Goal: Task Accomplishment & Management: Complete application form

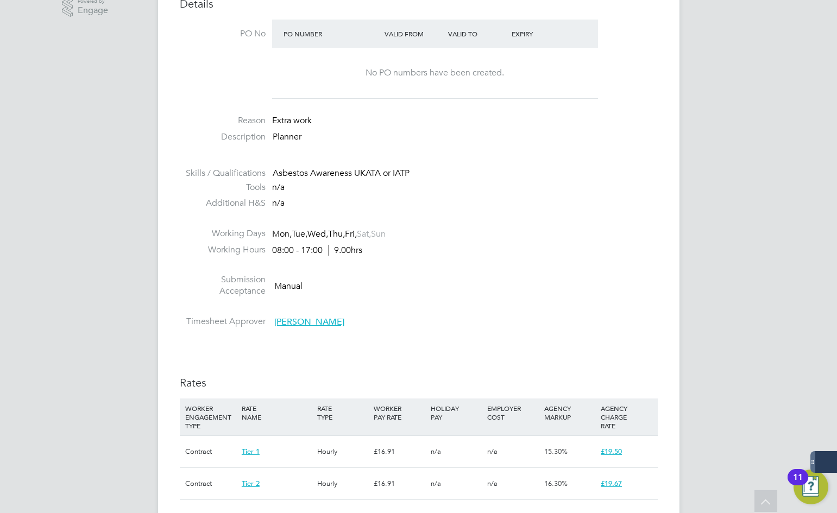
scroll to position [761, 0]
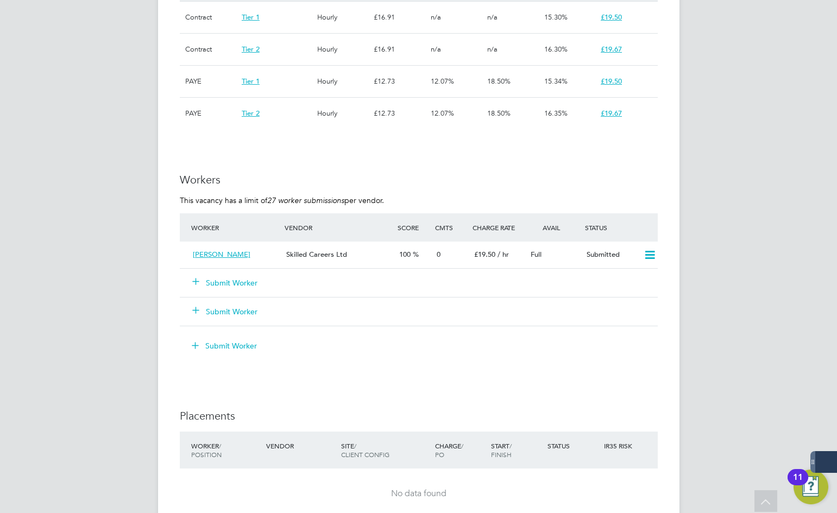
click at [257, 280] on button "Submit Worker" at bounding box center [225, 283] width 65 height 11
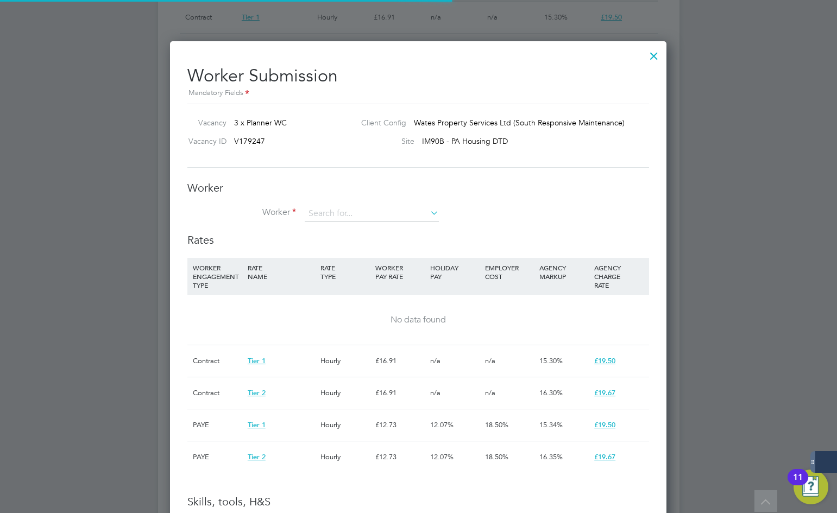
scroll to position [16, 283]
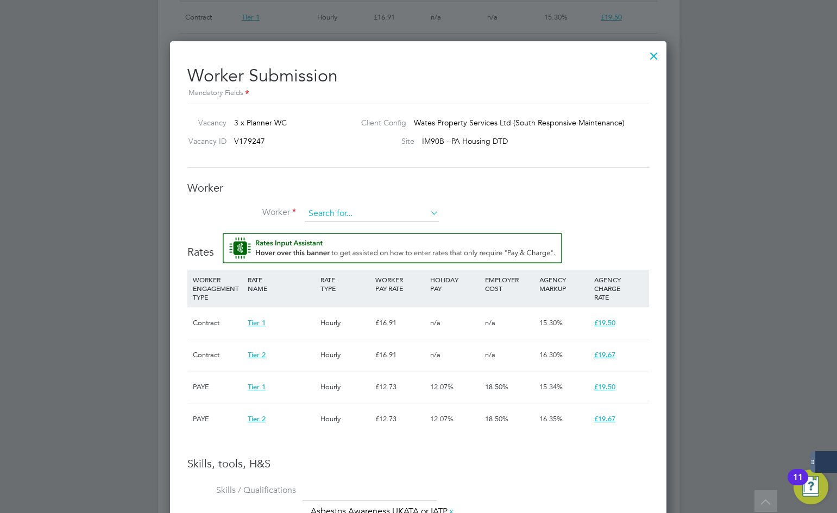
click at [362, 217] on input at bounding box center [372, 214] width 134 height 16
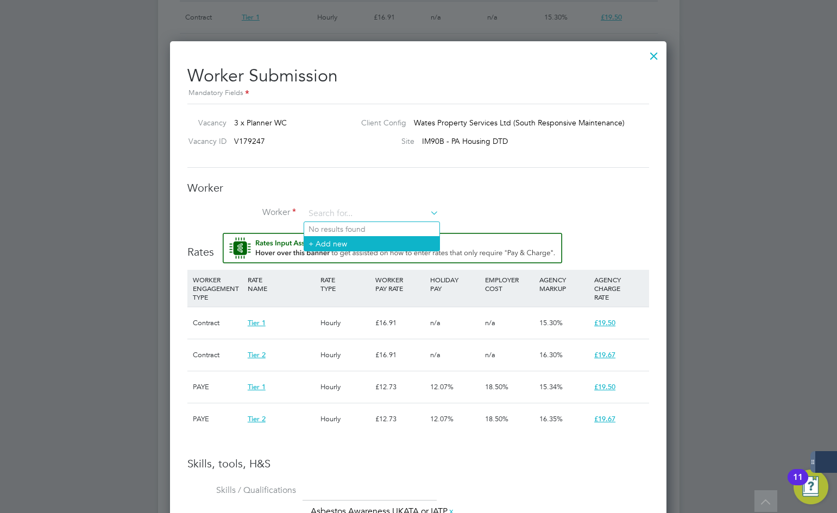
click at [355, 247] on li "+ Add new" at bounding box center [371, 243] width 135 height 15
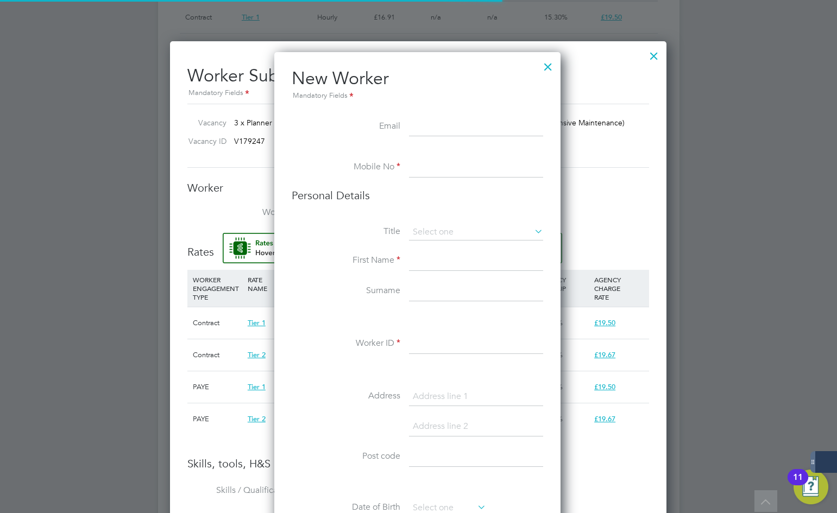
paste input "shahida.1@hotmail.co.uk"
type input "shahida.1@hotmail.co.uk"
click at [457, 167] on input at bounding box center [476, 168] width 134 height 20
paste input "+44 7426 354271"
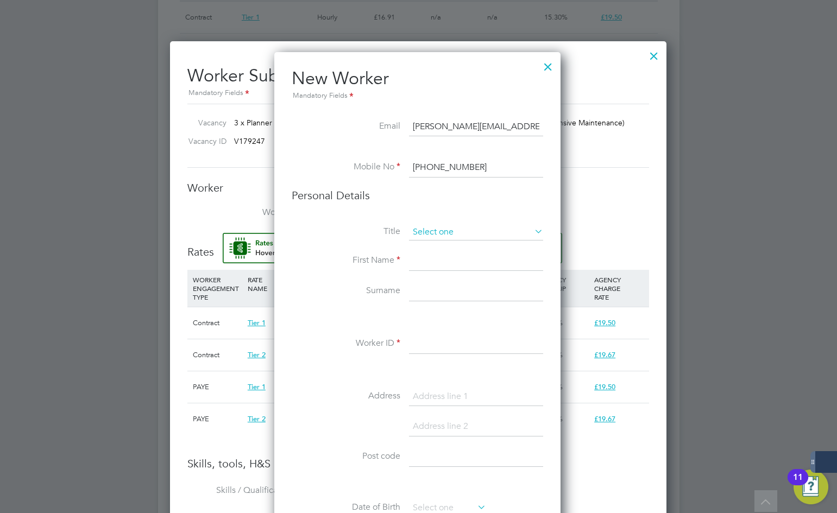
type input "+44 7426 354271"
click at [473, 230] on input at bounding box center [476, 232] width 134 height 16
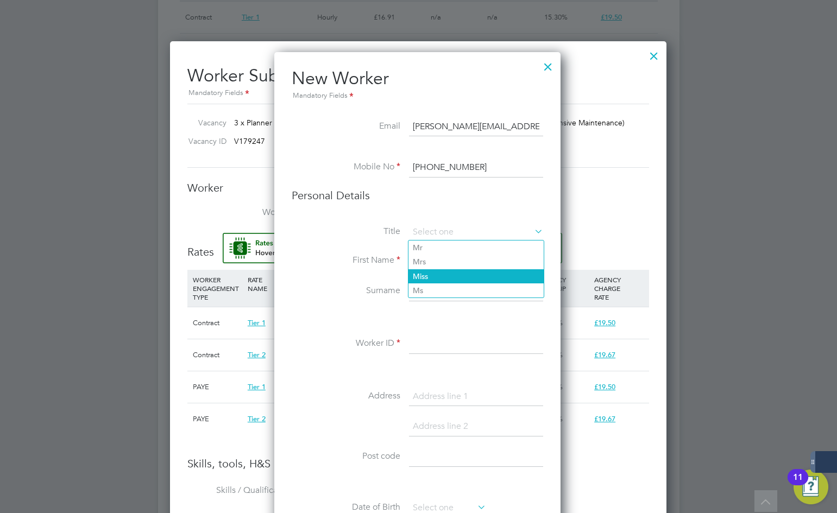
click at [448, 281] on li "Miss" at bounding box center [476, 277] width 135 height 14
type input "Miss"
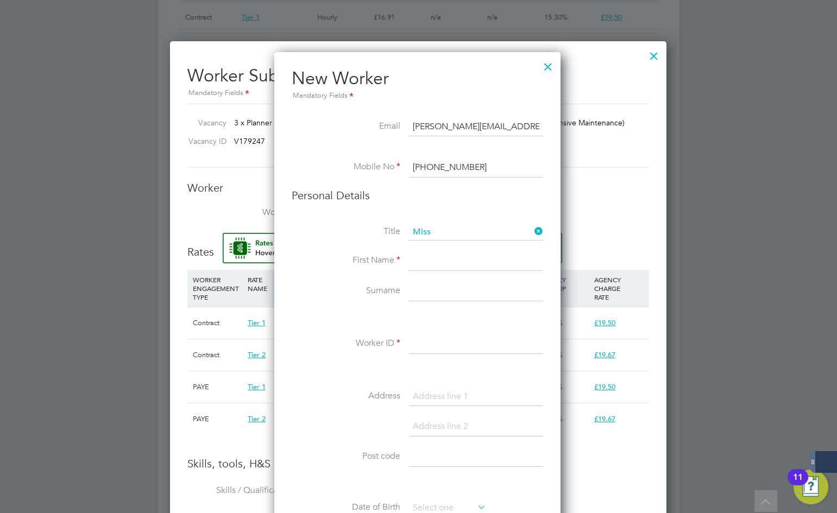
click at [448, 265] on input at bounding box center [476, 262] width 134 height 20
type input "Shahida"
click at [472, 297] on input at bounding box center [476, 292] width 134 height 20
type input "Khatun"
click at [428, 328] on div "Title Miss First Name Shahida Surname Khatun Worker ID Address Post code Date o…" at bounding box center [418, 421] width 252 height 394
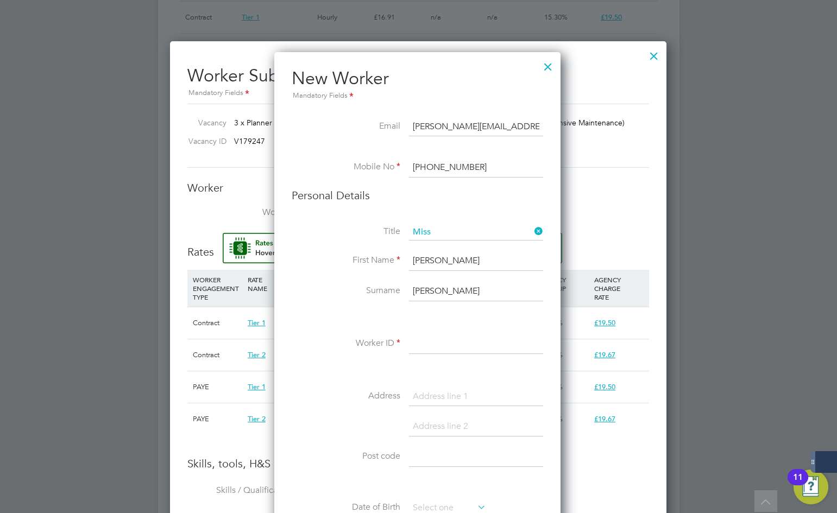
click at [441, 344] on input at bounding box center [476, 345] width 134 height 20
paste input "485325"
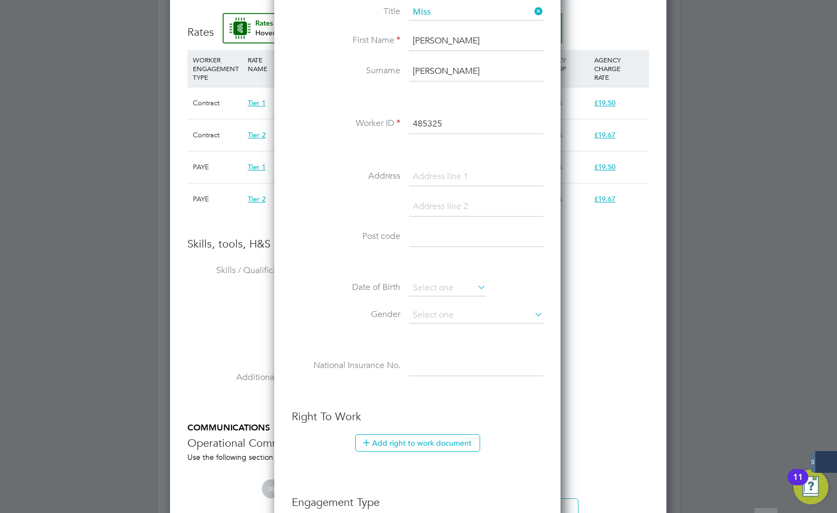
scroll to position [1195, 0]
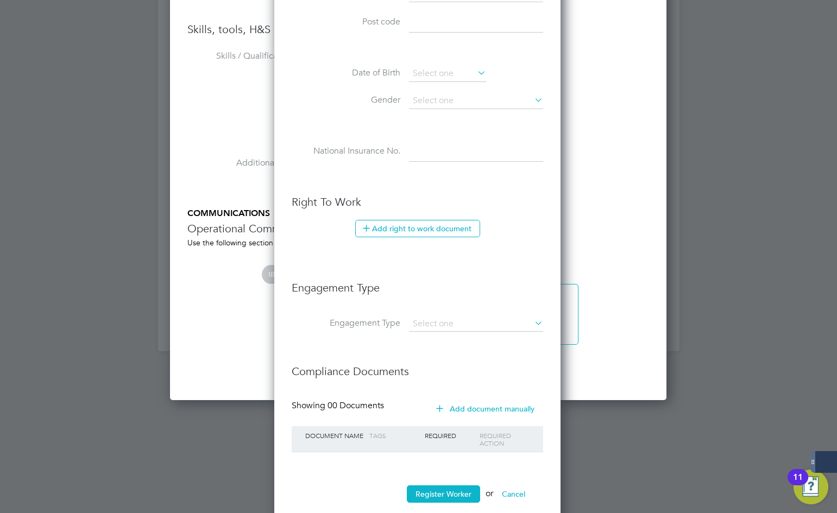
type input "485325"
click at [448, 506] on li "Register Worker or Cancel" at bounding box center [418, 500] width 252 height 28
click at [447, 503] on button "Register Worker" at bounding box center [443, 494] width 73 height 17
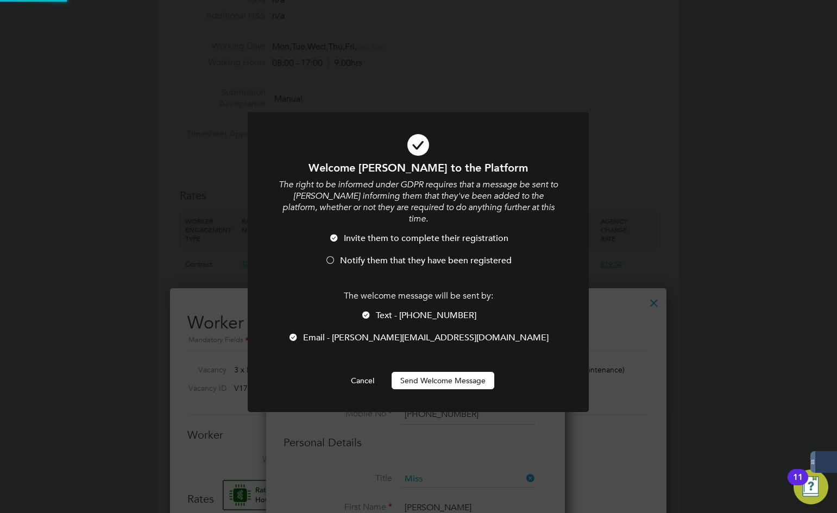
scroll to position [0, 0]
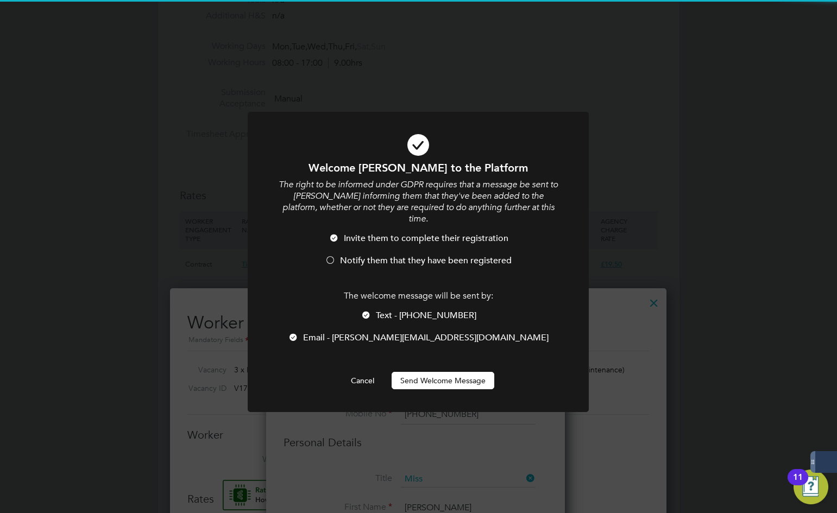
click at [417, 340] on li "Email - shahida.1@hotmail.co.uk" at bounding box center [418, 344] width 283 height 22
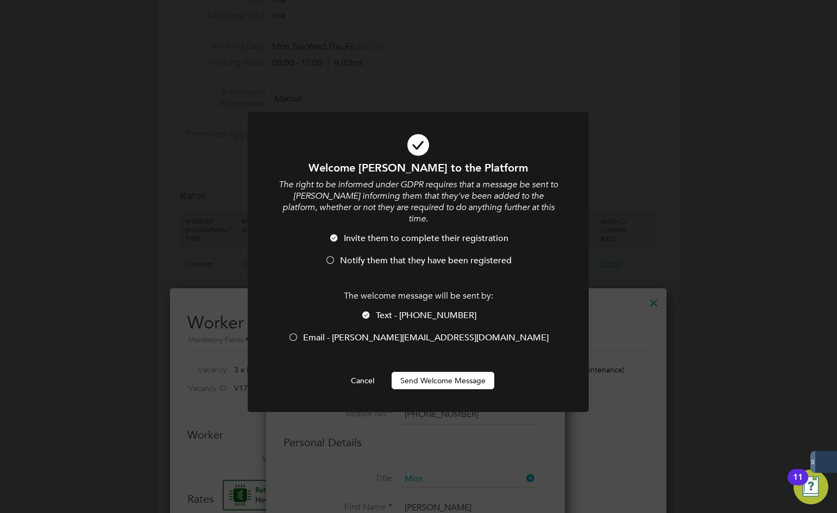
click at [433, 381] on div at bounding box center [418, 262] width 341 height 300
click at [411, 333] on span "Email - shahida.1@hotmail.co.uk" at bounding box center [426, 338] width 246 height 11
click at [420, 372] on button "Send Welcome Message" at bounding box center [443, 380] width 103 height 17
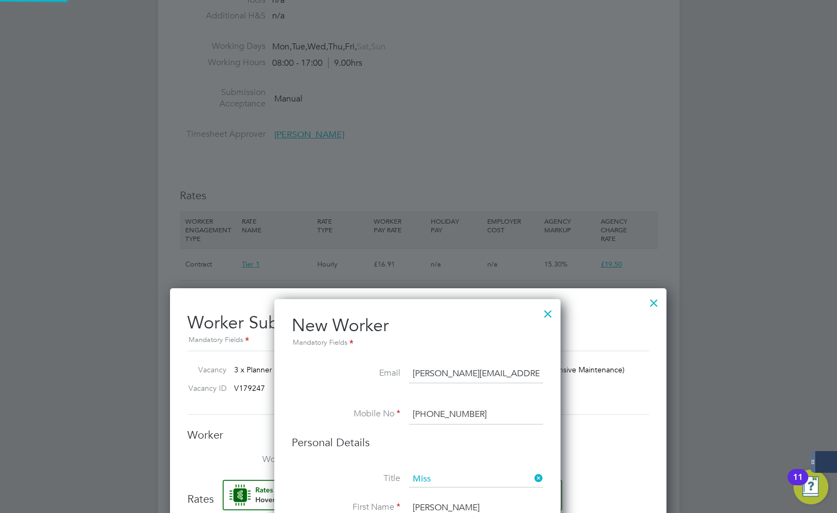
type input "Shahida Khatun (485325)"
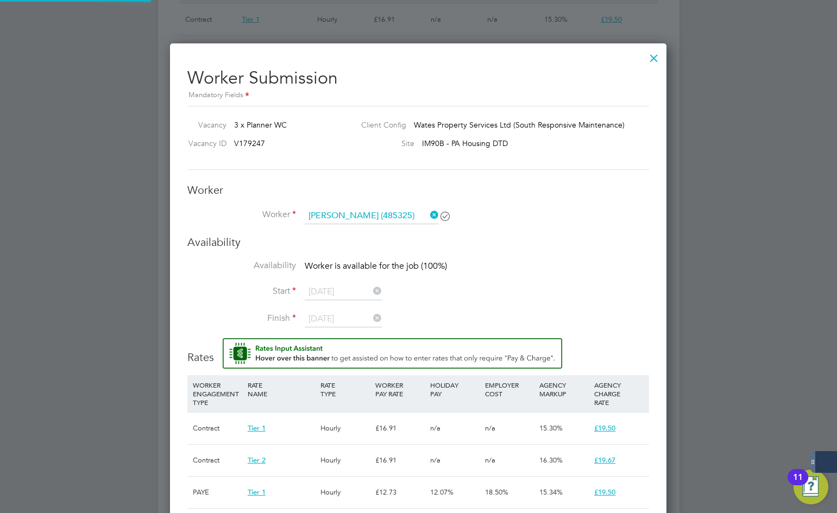
scroll to position [761, 0]
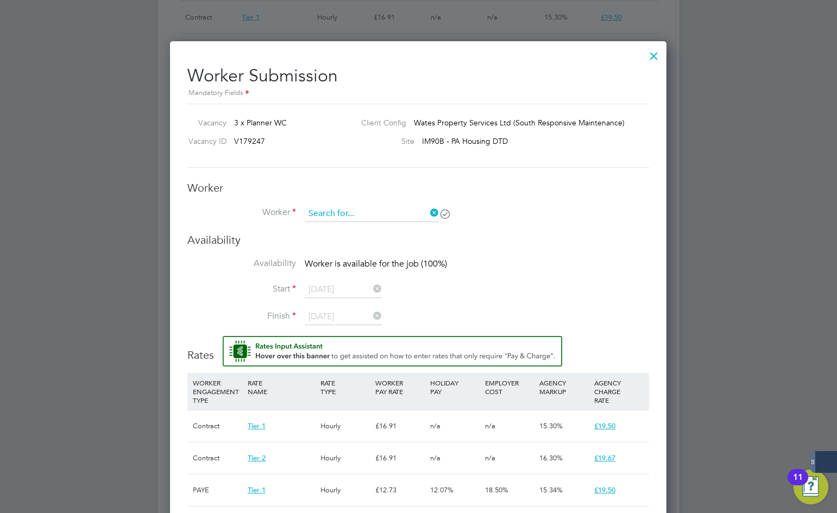
click at [376, 209] on input at bounding box center [372, 214] width 134 height 16
paste input "485325"
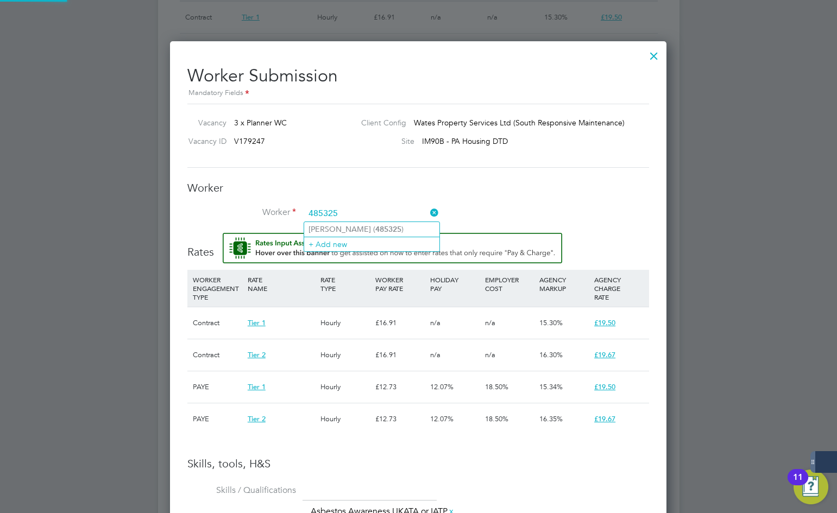
click at [358, 229] on li "Shahida Khatun ( 485325 )" at bounding box center [371, 229] width 135 height 15
type input "Shahida Khatun (485325)"
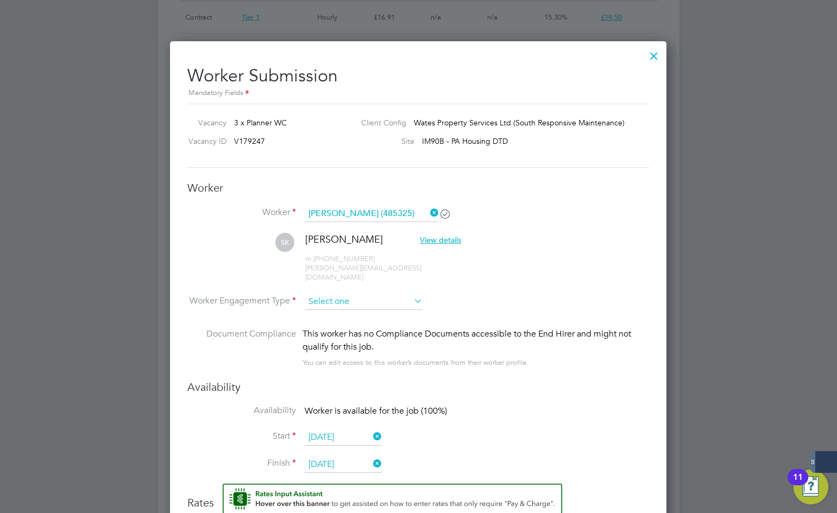
click at [330, 298] on input at bounding box center [364, 302] width 118 height 16
click at [339, 330] on div "This worker has no Compliance Documents accessible to the End Hirer and might n…" at bounding box center [476, 341] width 347 height 26
click at [336, 328] on div "This worker has no Compliance Documents accessible to the End Hirer and might n…" at bounding box center [476, 341] width 347 height 26
click at [333, 297] on input at bounding box center [364, 302] width 118 height 16
click at [336, 318] on li "PAYE" at bounding box center [363, 322] width 119 height 14
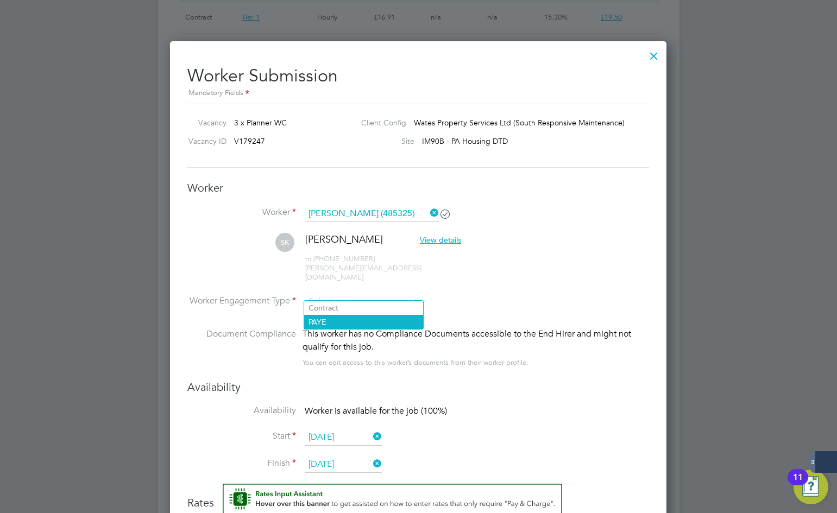
type input "PAYE"
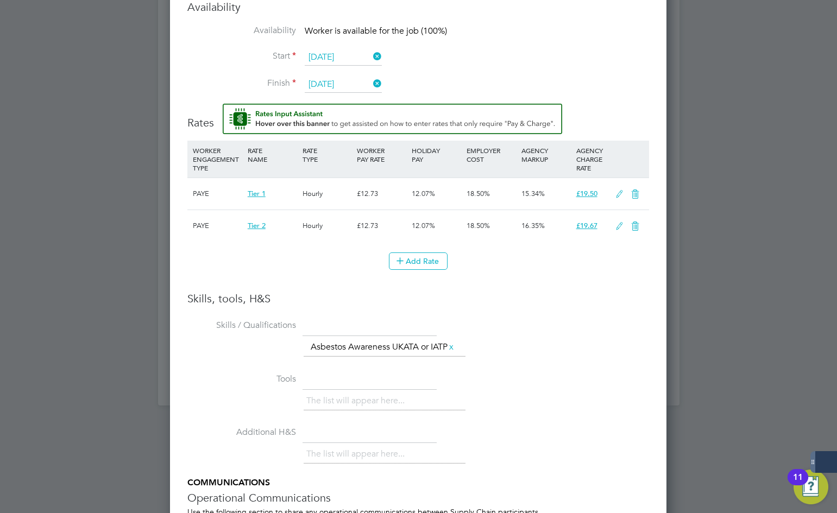
click at [633, 222] on icon at bounding box center [636, 226] width 14 height 9
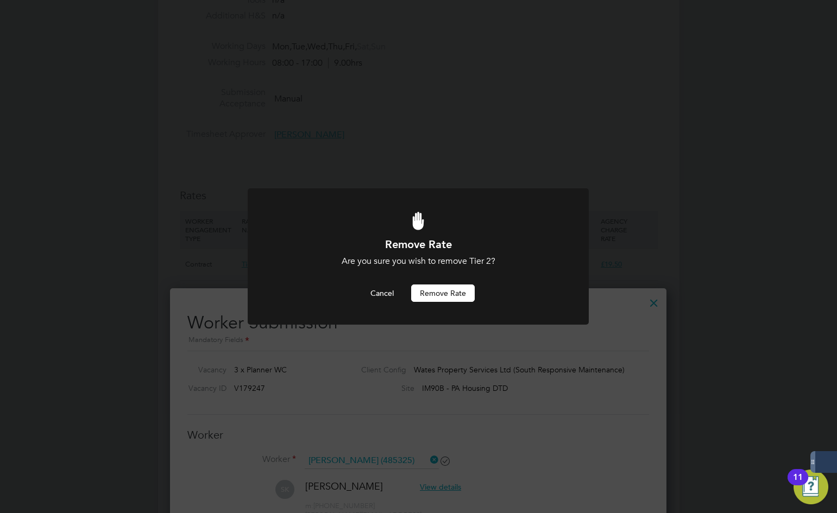
click at [446, 297] on button "Remove rate" at bounding box center [443, 293] width 64 height 17
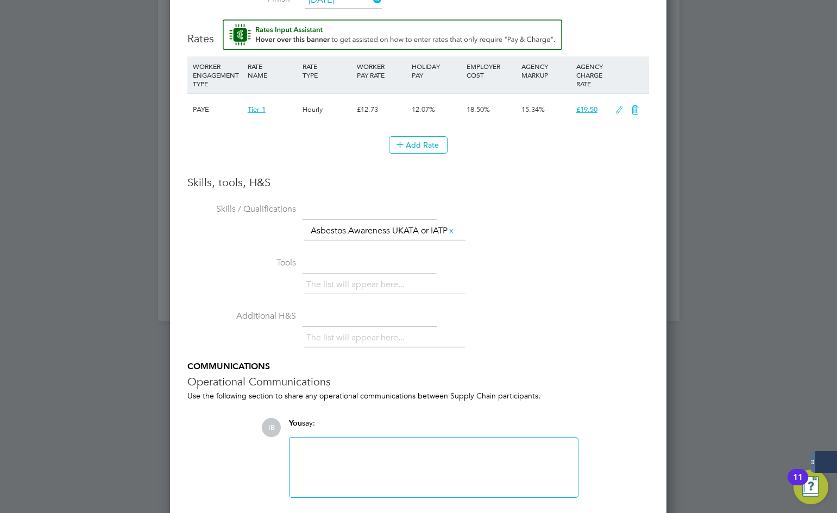
scroll to position [1266, 0]
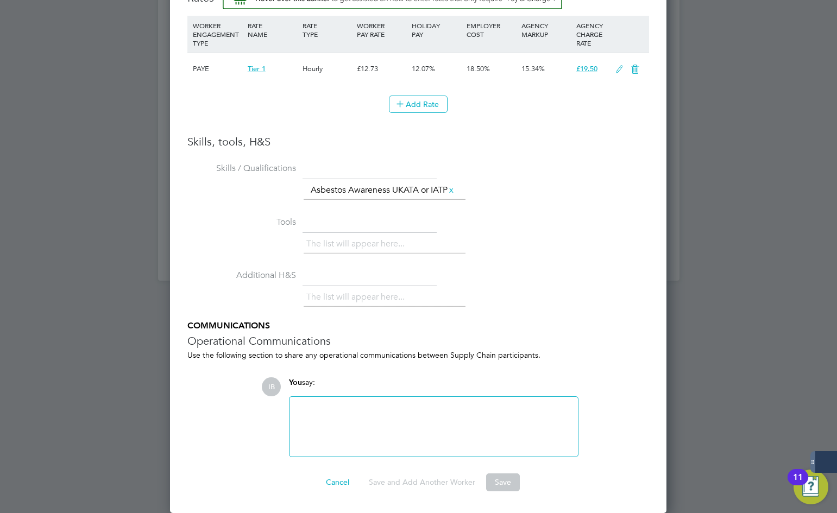
click at [556, 222] on li "Tools The list will appear here..." at bounding box center [418, 241] width 462 height 54
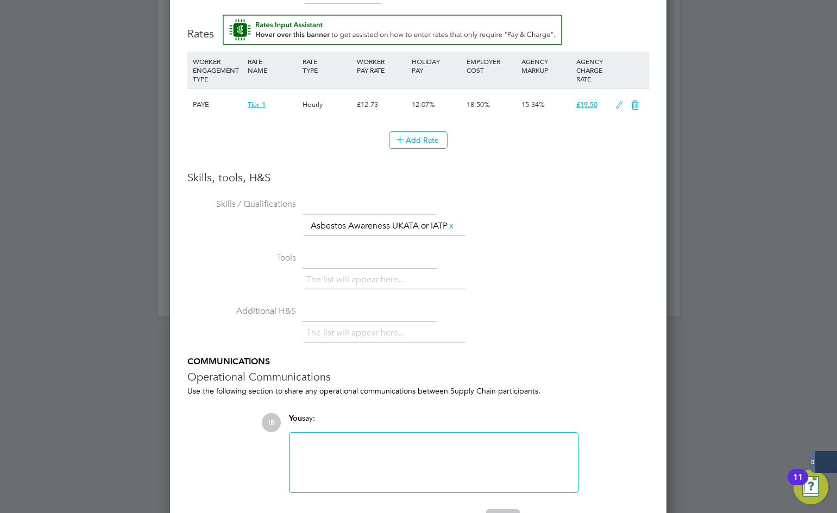
scroll to position [1212, 0]
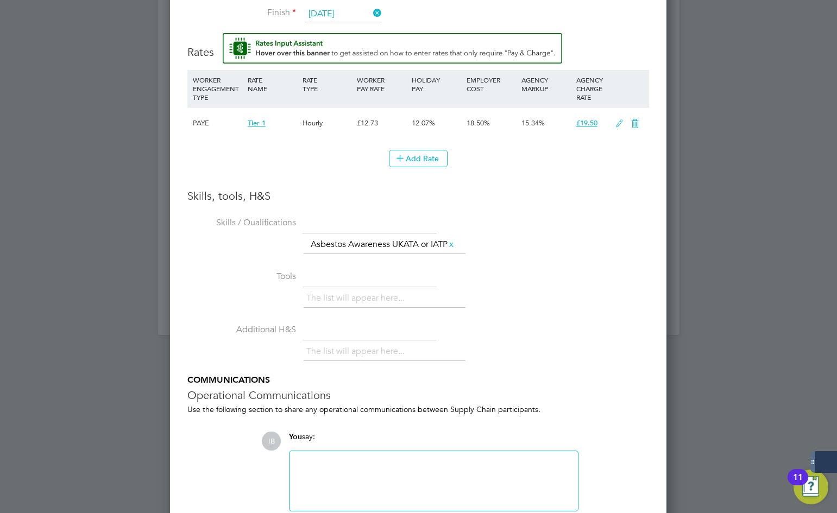
click at [619, 120] on icon at bounding box center [620, 124] width 14 height 9
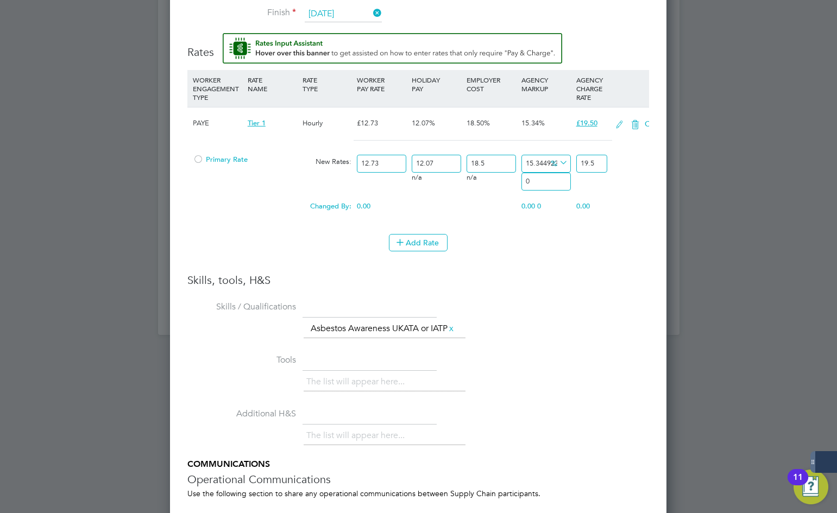
scroll to position [1044, 497]
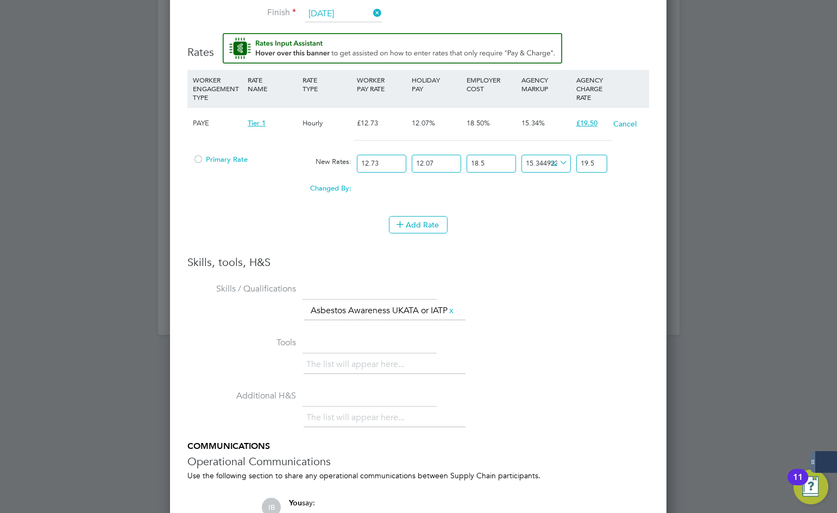
click at [225, 149] on div "Primary Rate" at bounding box center [245, 159] width 110 height 21
click at [226, 155] on span "Primary Rate" at bounding box center [220, 159] width 55 height 9
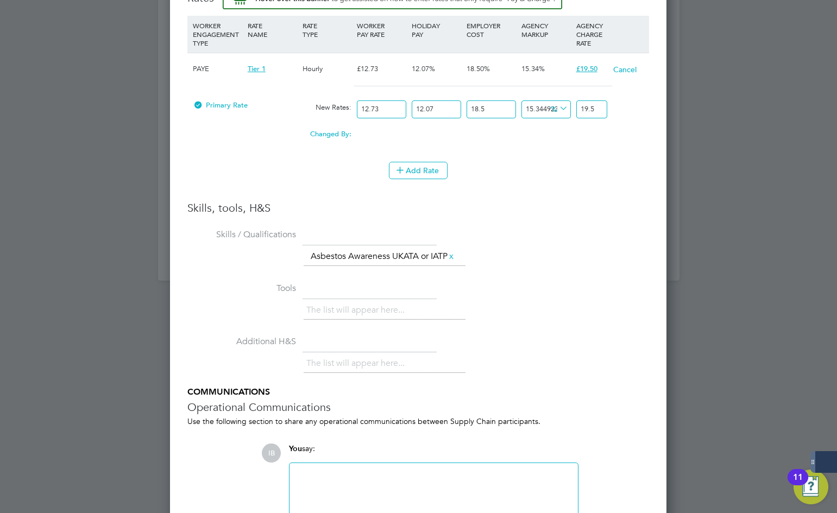
scroll to position [1332, 0]
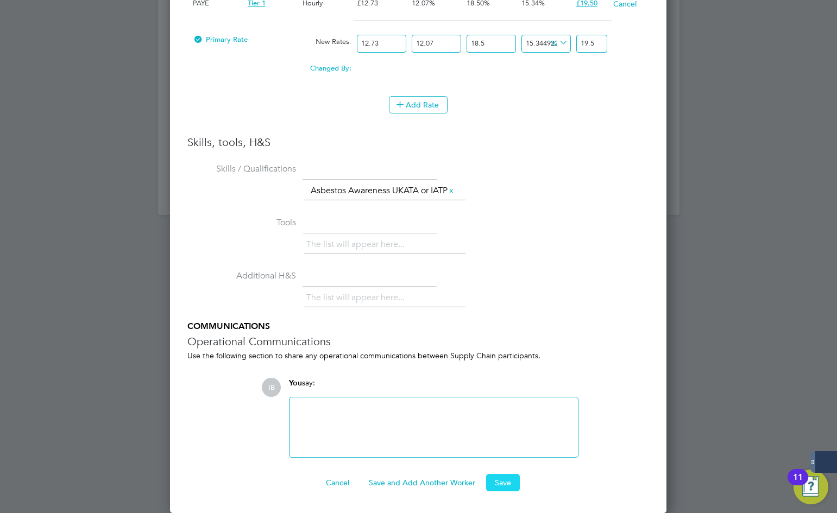
click at [501, 487] on button "Save" at bounding box center [503, 482] width 34 height 17
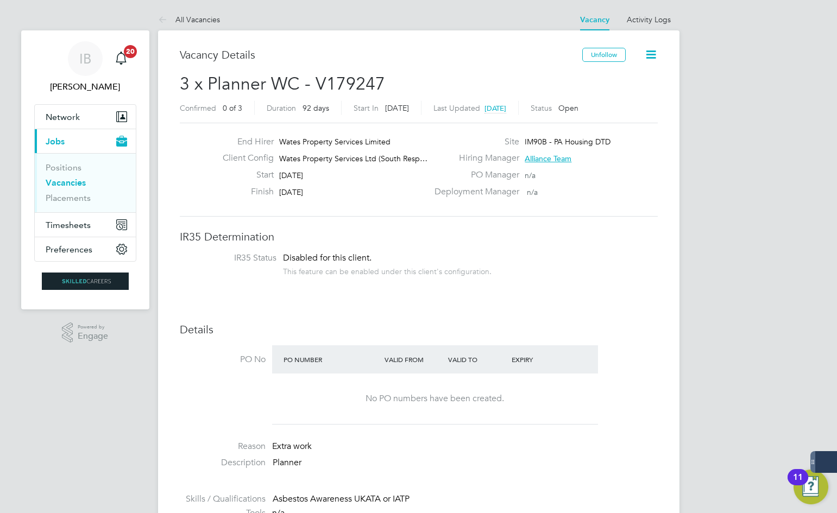
click at [199, 13] on li "All Vacancies" at bounding box center [189, 20] width 62 height 22
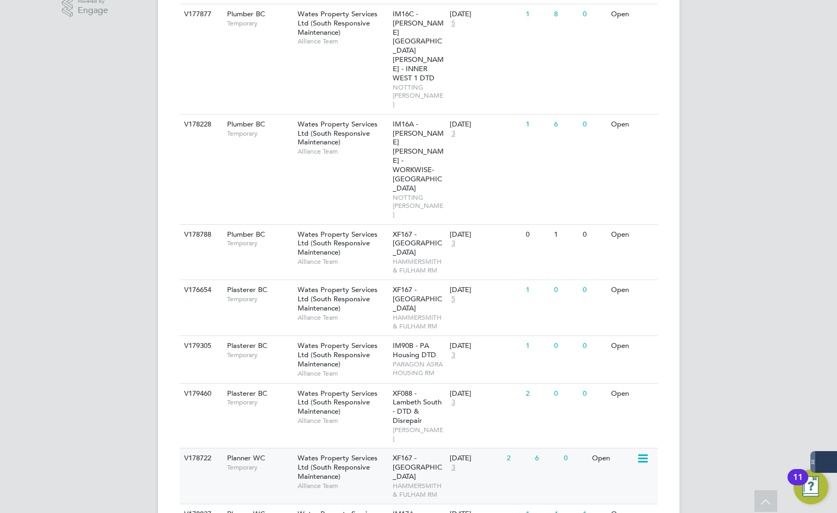
click at [258, 448] on div "V178722 Planner WC Temporary Wates Property Services Ltd (South Responsive Main…" at bounding box center [419, 476] width 478 height 56
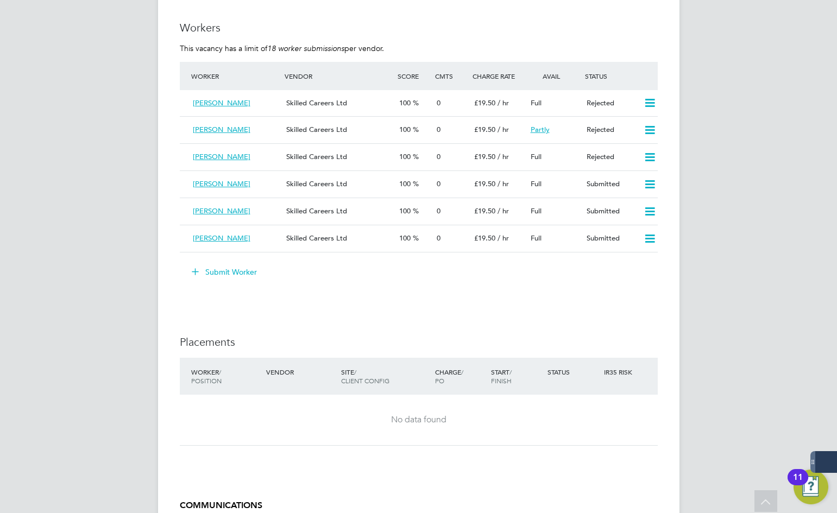
click at [258, 272] on button "Submit Worker" at bounding box center [225, 272] width 82 height 17
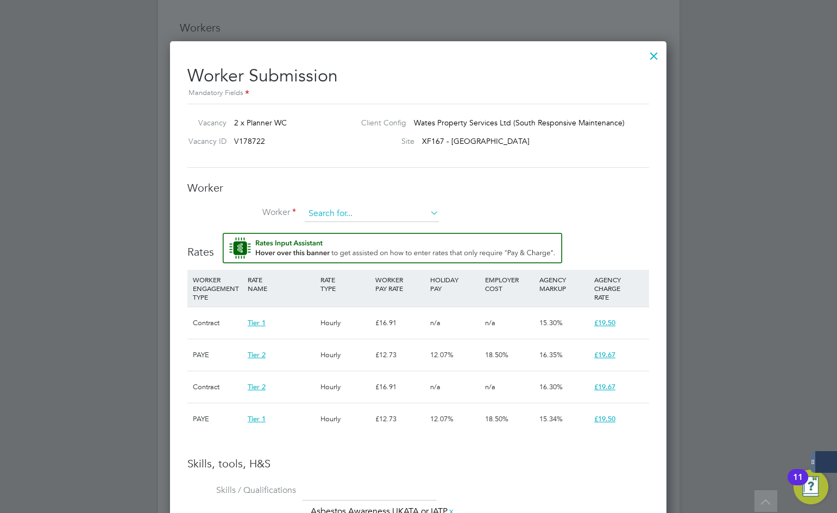
click at [375, 208] on input at bounding box center [372, 214] width 134 height 16
paste input "485325"
click at [359, 230] on li "Shahida Khatun ( 485325 )" at bounding box center [371, 229] width 135 height 15
type input "Shahida Khatun (485325)"
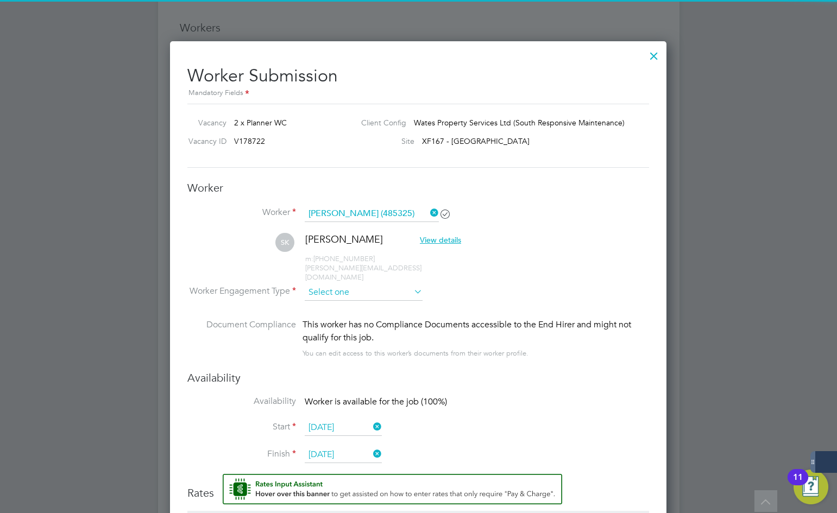
click at [367, 292] on input at bounding box center [364, 293] width 118 height 16
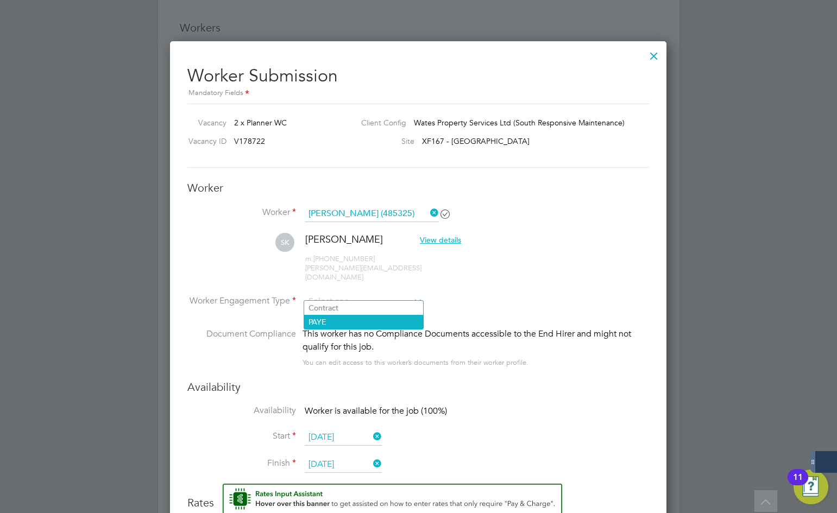
click at [344, 320] on li "PAYE" at bounding box center [363, 322] width 119 height 14
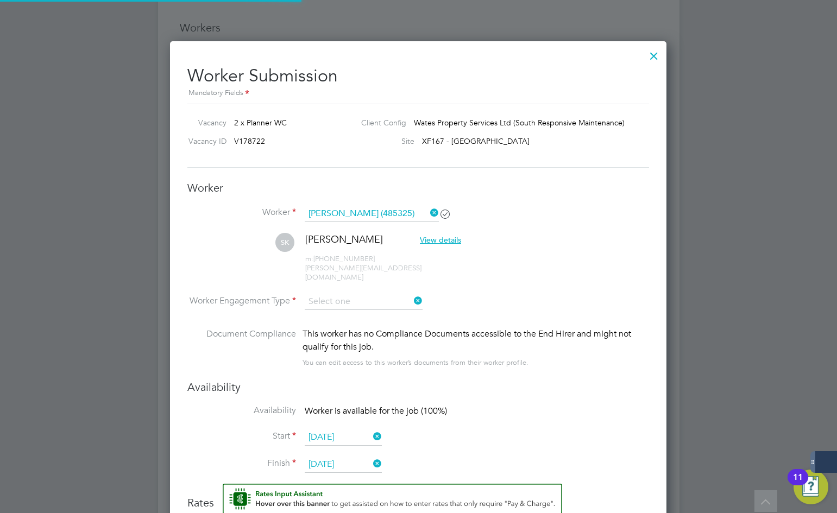
type input "PAYE"
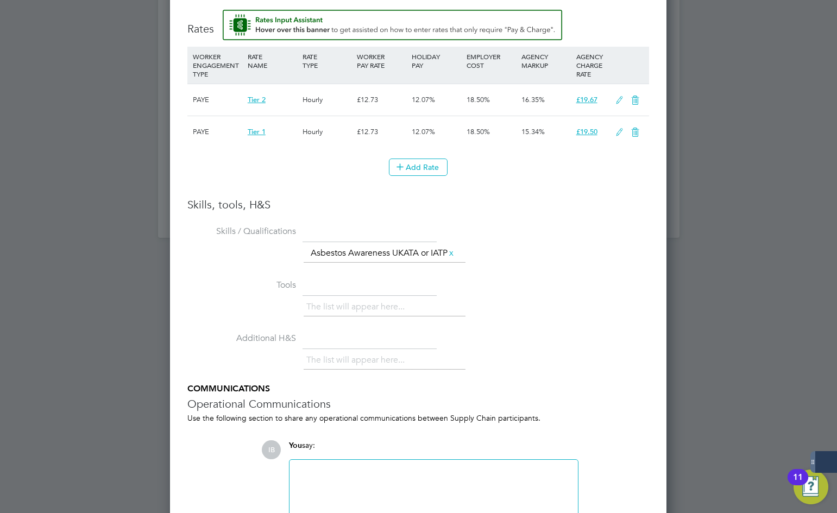
click at [635, 96] on icon at bounding box center [636, 100] width 14 height 9
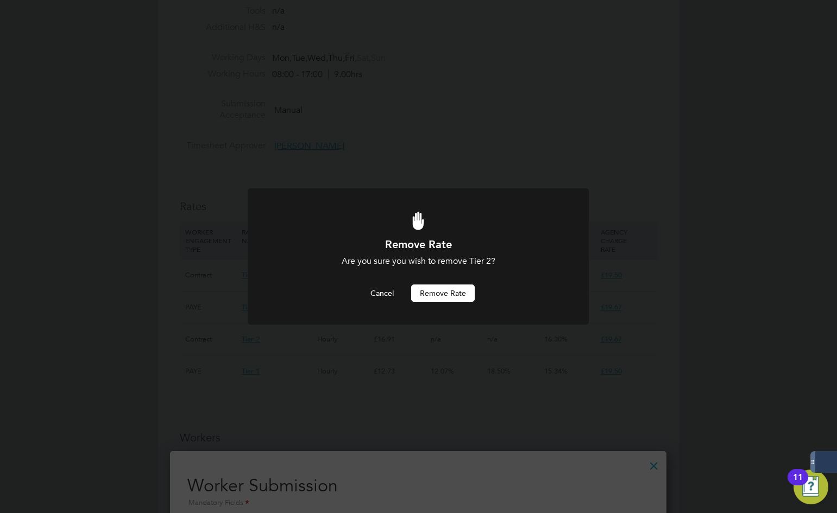
click at [431, 295] on button "Remove rate" at bounding box center [443, 293] width 64 height 17
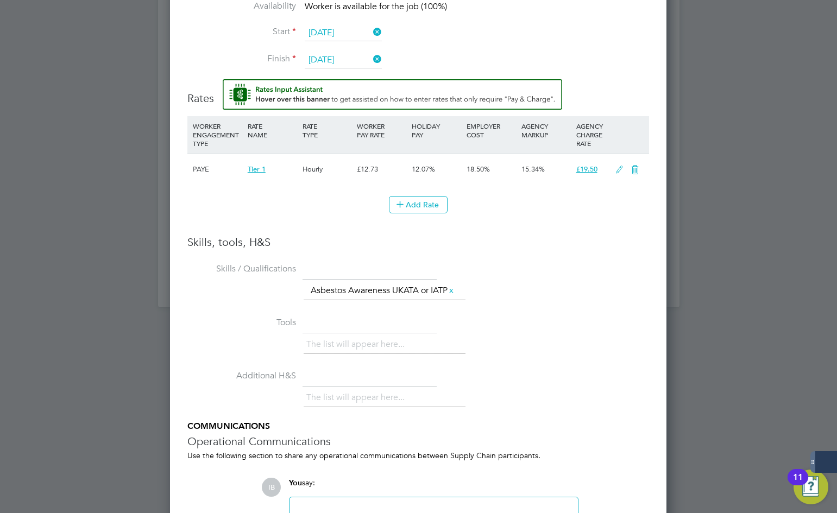
click at [620, 166] on icon at bounding box center [620, 170] width 14 height 9
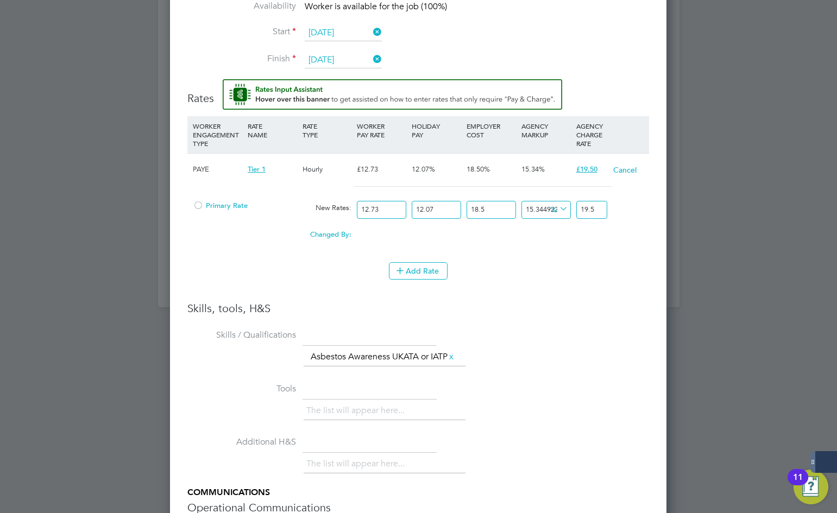
click at [236, 201] on span "Primary Rate" at bounding box center [220, 205] width 55 height 9
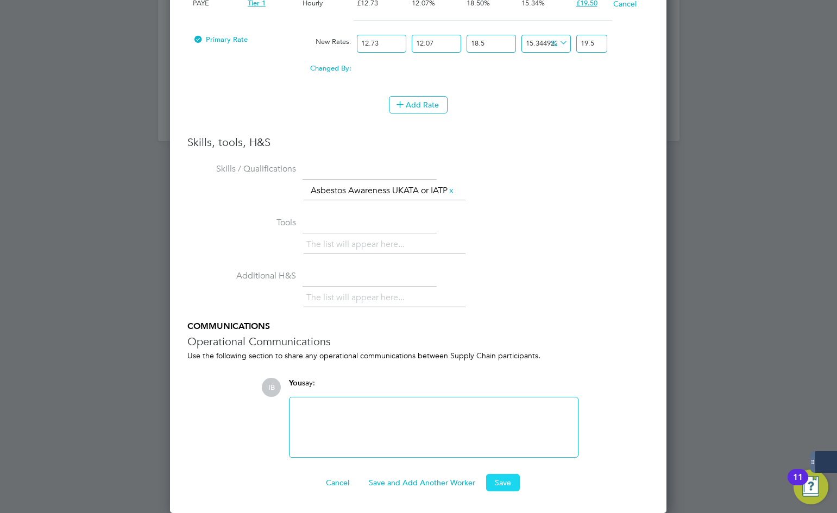
click at [497, 483] on button "Save" at bounding box center [503, 482] width 34 height 17
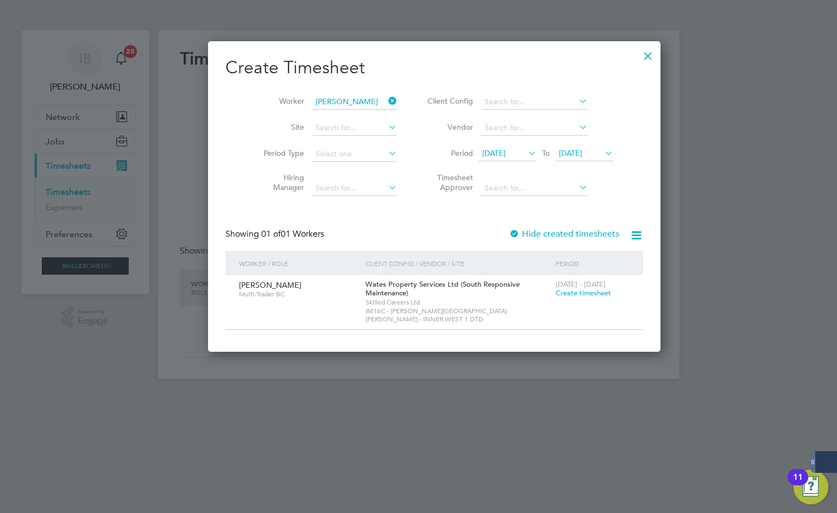
scroll to position [303, 421]
click at [638, 55] on div at bounding box center [648, 53] width 20 height 20
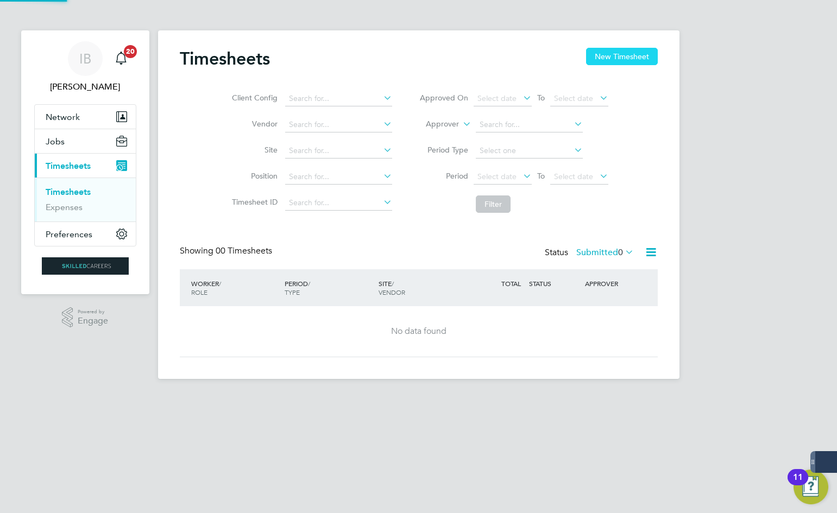
click at [640, 62] on button "New Timesheet" at bounding box center [622, 56] width 72 height 17
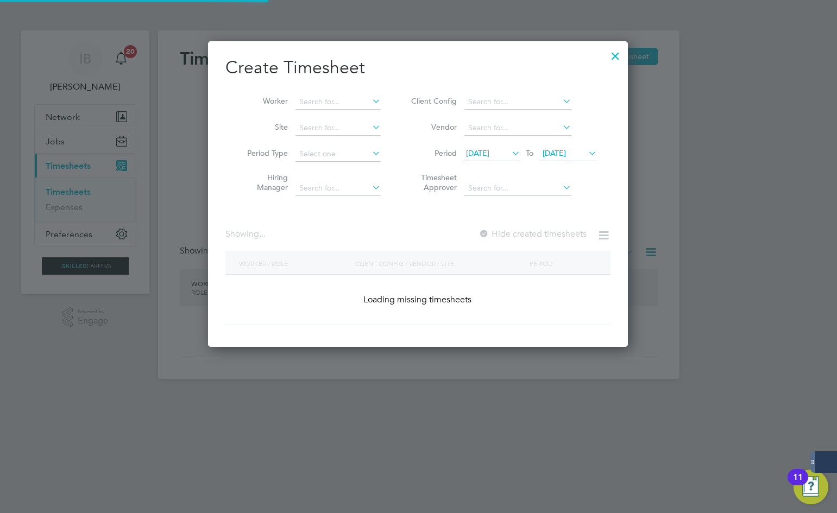
scroll to position [1489, 421]
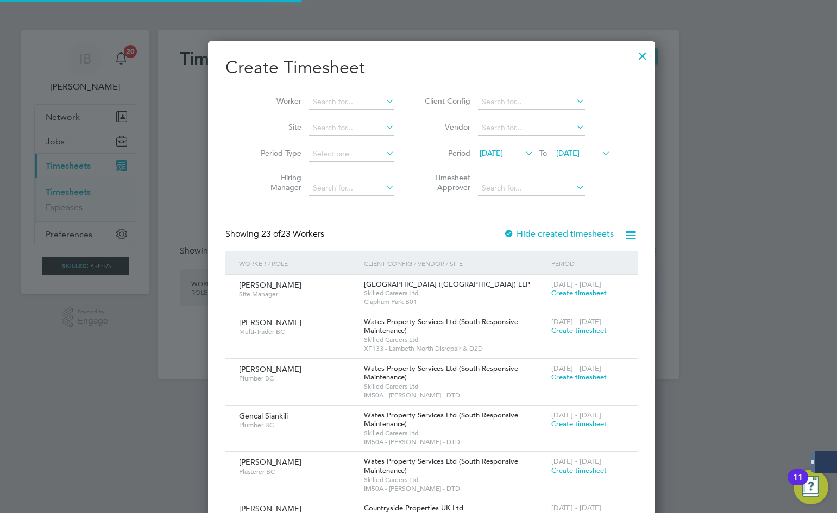
click at [339, 92] on li "Worker" at bounding box center [323, 102] width 169 height 26
click at [344, 101] on input at bounding box center [351, 102] width 85 height 15
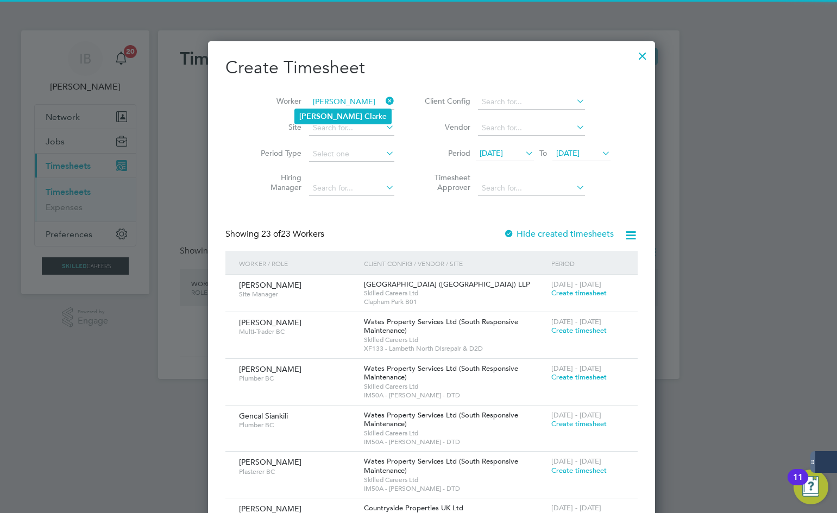
click at [352, 117] on li "Richard Cl arke" at bounding box center [343, 116] width 96 height 15
type input "Richard Clarke"
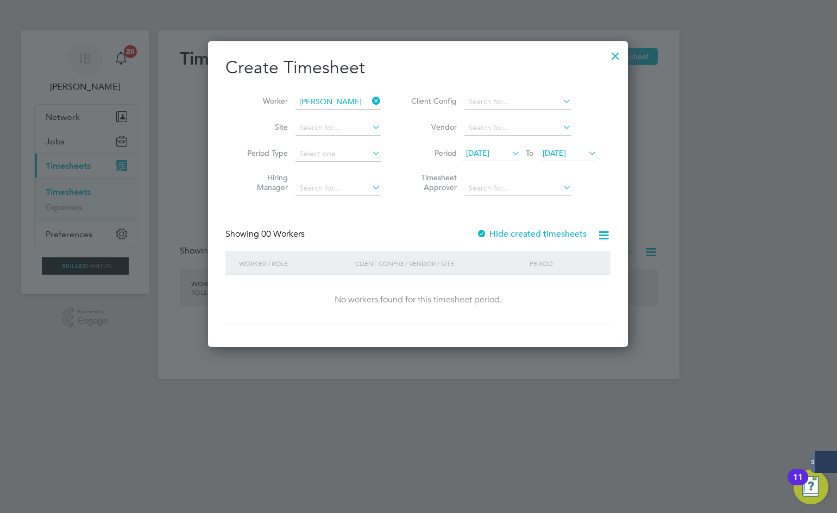
scroll to position [306, 421]
click at [544, 231] on label "Hide created timesheets" at bounding box center [532, 234] width 110 height 11
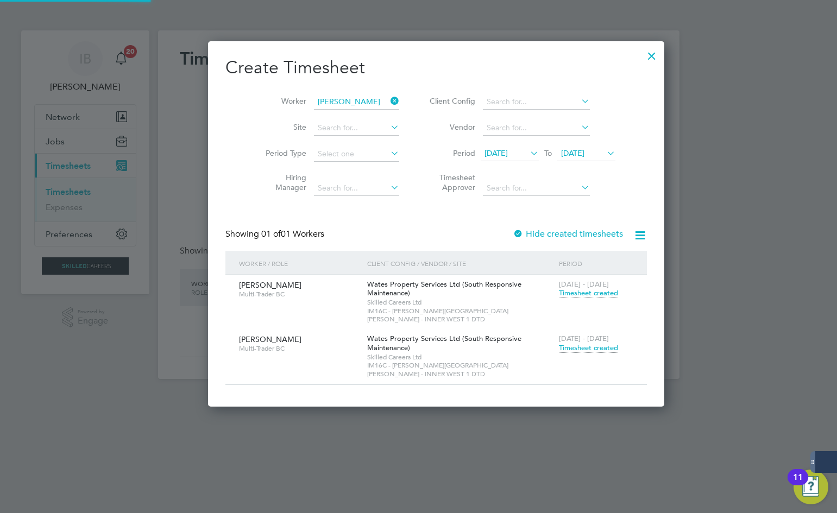
scroll to position [5, 5]
click at [562, 343] on span "Timesheet created" at bounding box center [588, 348] width 59 height 10
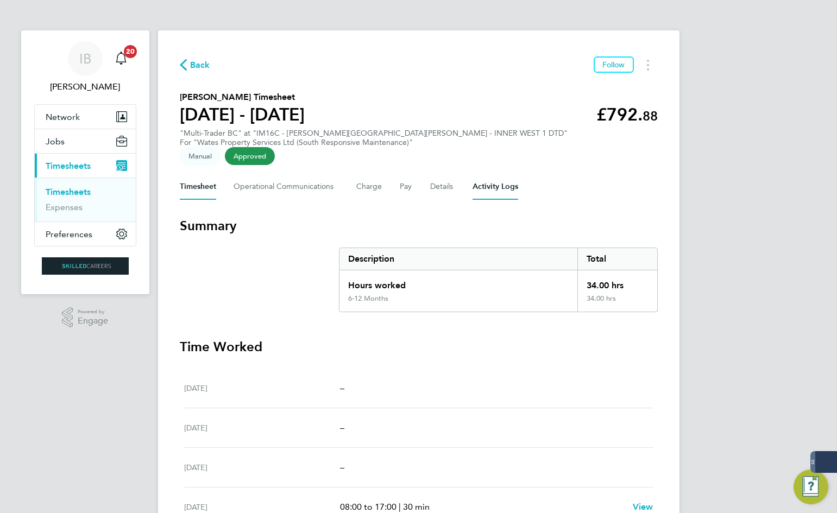
click at [498, 179] on Logs-tab "Activity Logs" at bounding box center [496, 187] width 46 height 26
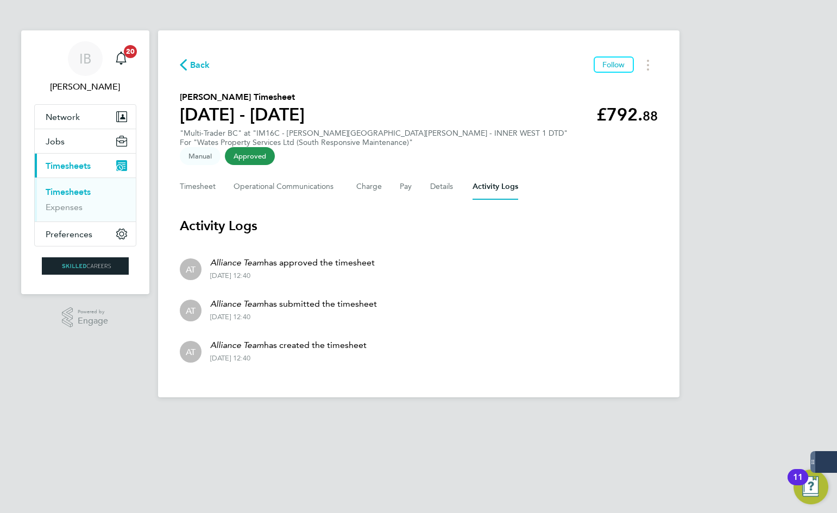
click at [209, 57] on div "Back Follow" at bounding box center [419, 65] width 478 height 17
click at [209, 61] on span "Back" at bounding box center [200, 65] width 20 height 13
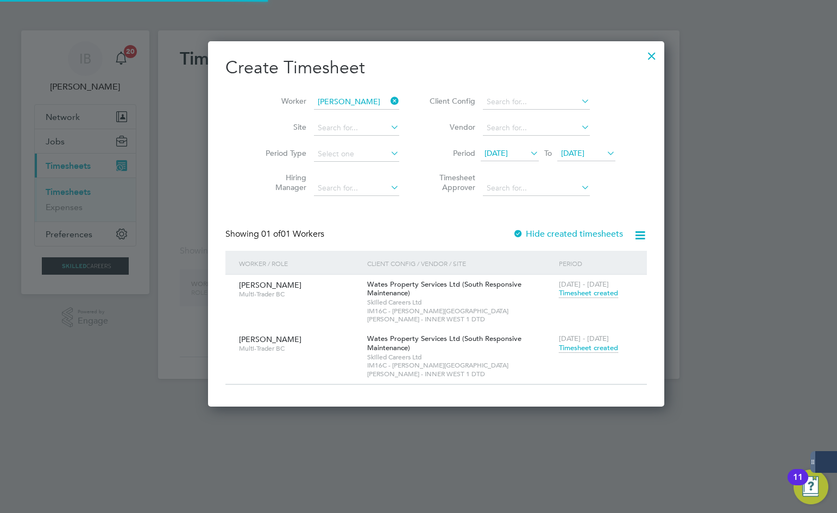
scroll to position [349, 421]
click at [389, 105] on icon at bounding box center [389, 100] width 0 height 15
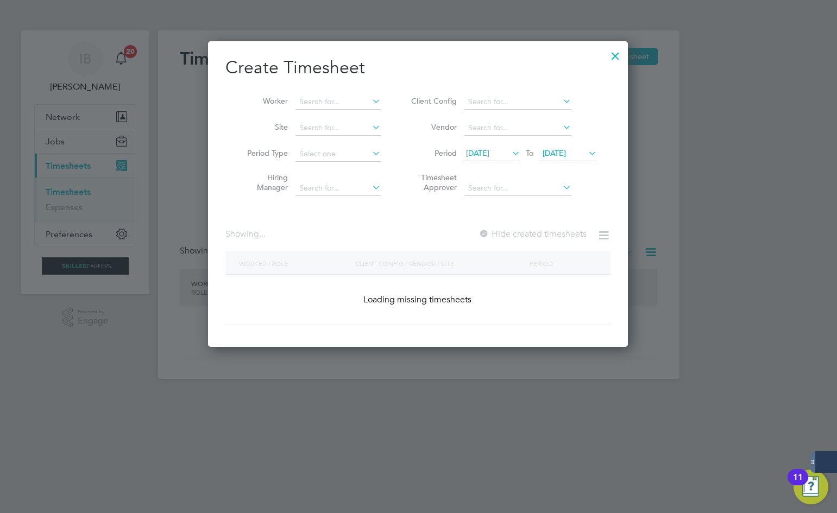
scroll to position [306, 421]
click at [341, 111] on li "Worker" at bounding box center [310, 102] width 169 height 26
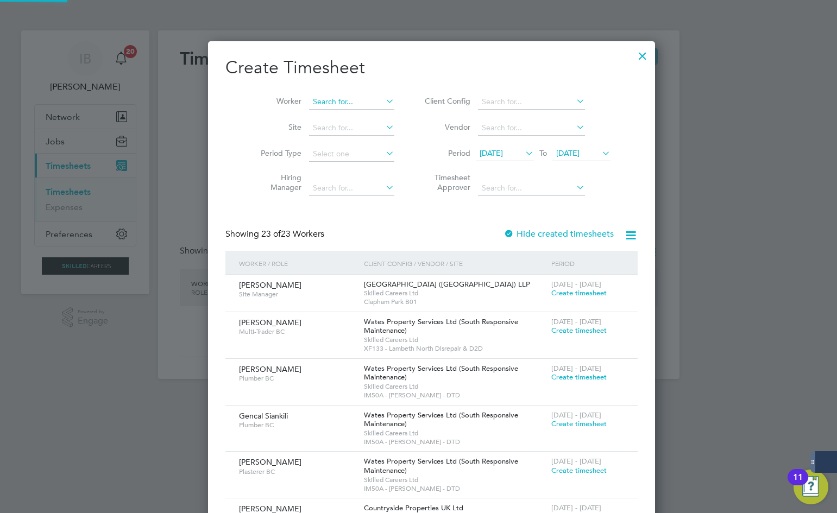
click at [342, 103] on input at bounding box center [351, 102] width 85 height 15
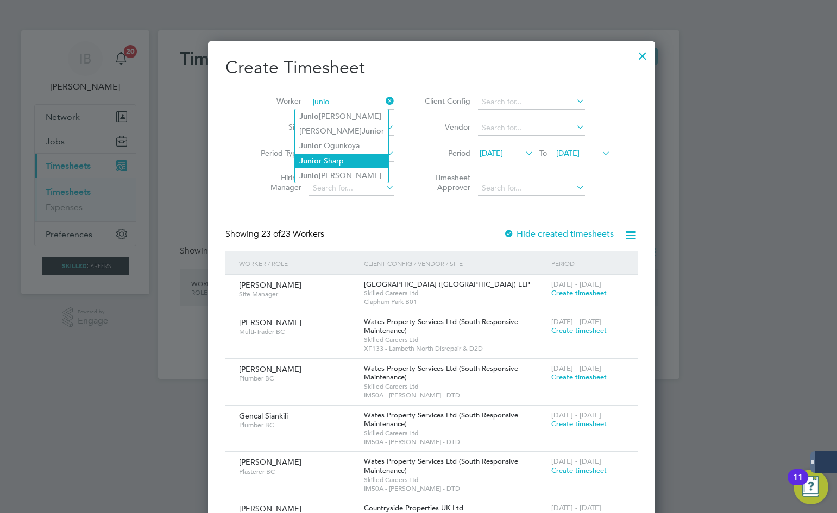
click at [336, 164] on li "Junio r Sharp" at bounding box center [341, 161] width 93 height 15
type input "Junior Sharp"
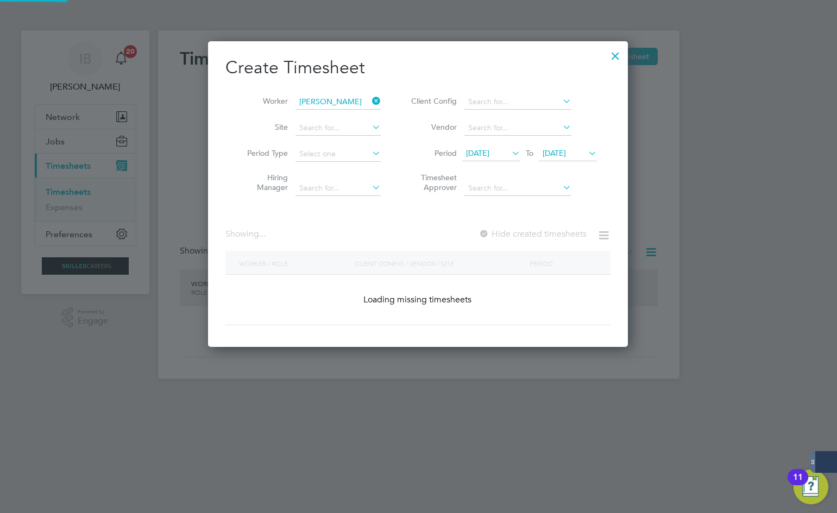
scroll to position [303, 421]
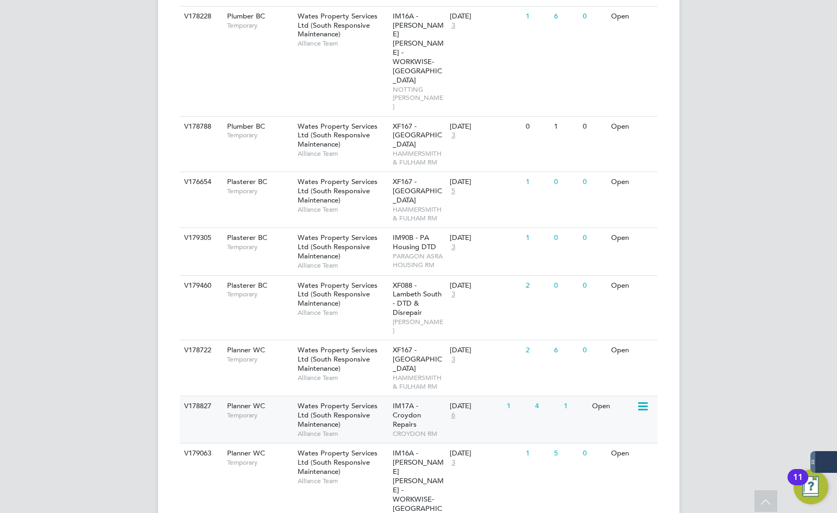
scroll to position [435, 0]
click at [231, 443] on div "V179063 Planner WC Temporary Wates Property Services Ltd (South Responsive Main…" at bounding box center [419, 498] width 478 height 110
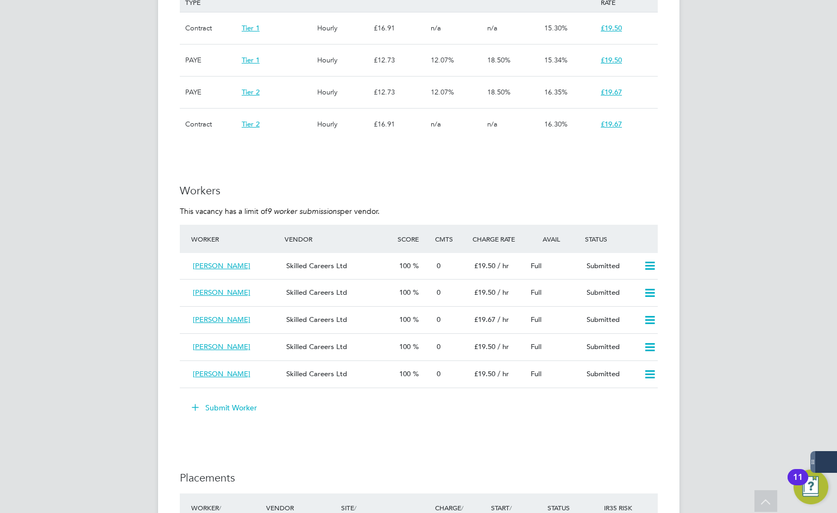
click at [241, 403] on button "Submit Worker" at bounding box center [225, 407] width 82 height 17
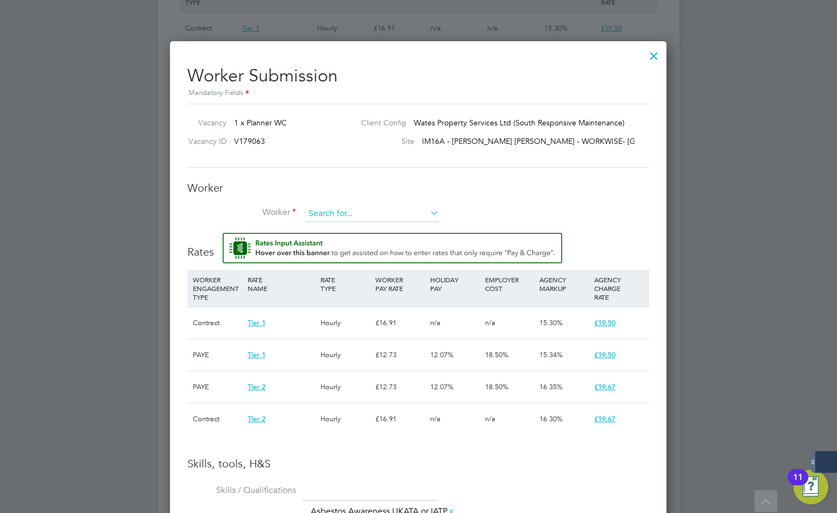
click at [373, 211] on input at bounding box center [372, 214] width 134 height 16
paste input "367812"
click at [374, 227] on li "[PERSON_NAME] ( 367812 )" at bounding box center [371, 229] width 135 height 15
type input "[PERSON_NAME] (367812)"
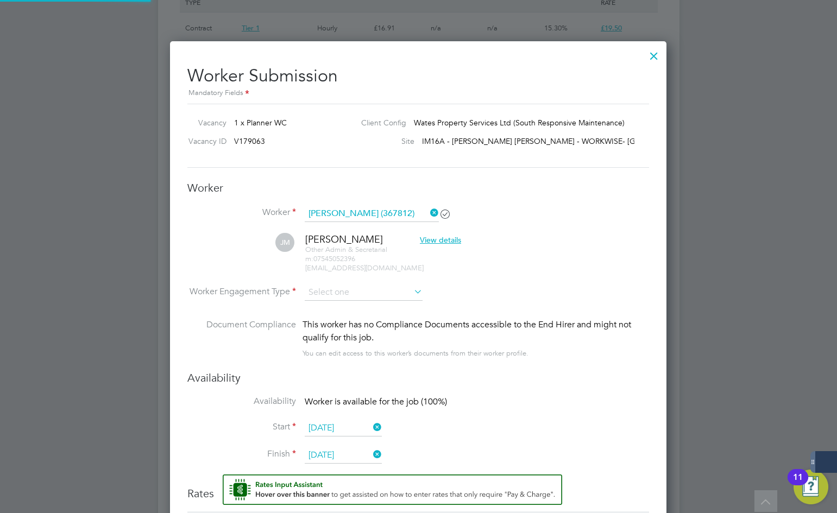
click at [353, 280] on li "[PERSON_NAME] View details Other Admin & Secretarial m: 07545052396 [EMAIL_ADDR…" at bounding box center [418, 259] width 462 height 52
click at [357, 291] on input at bounding box center [364, 293] width 118 height 16
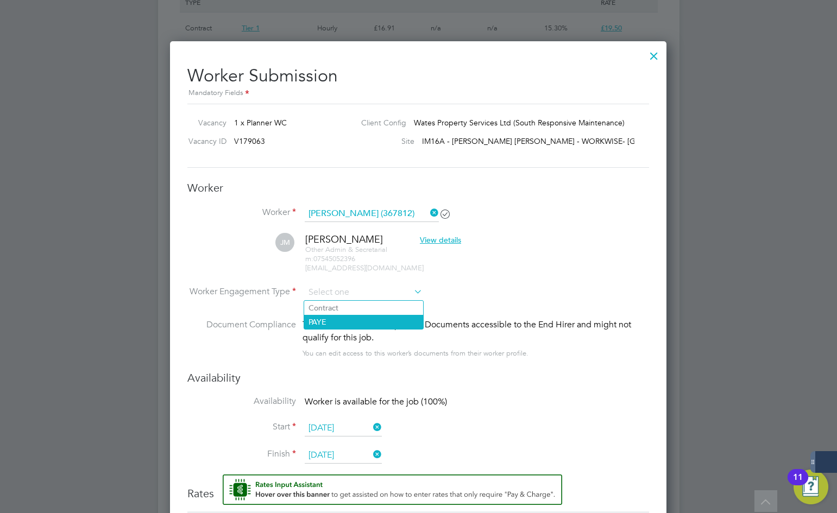
click at [343, 322] on li "PAYE" at bounding box center [363, 322] width 119 height 14
type input "PAYE"
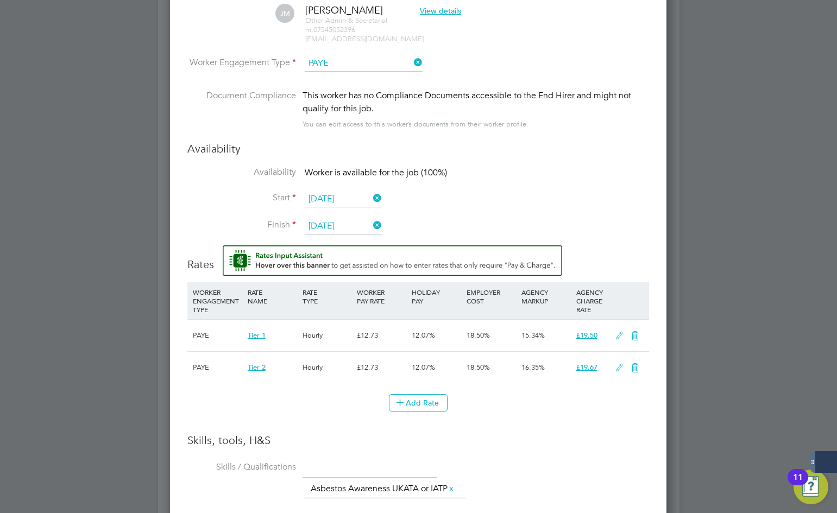
click at [641, 370] on icon at bounding box center [636, 368] width 14 height 9
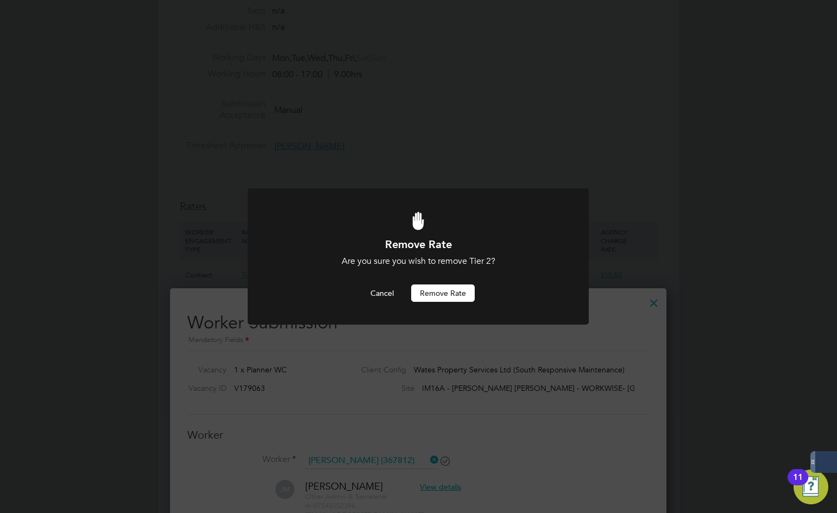
click at [425, 297] on button "Remove rate" at bounding box center [443, 293] width 64 height 17
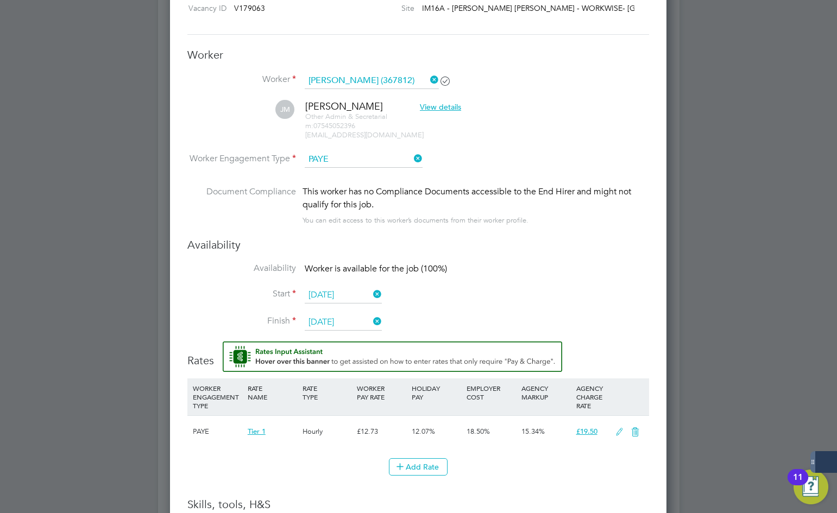
click at [622, 433] on icon at bounding box center [620, 432] width 14 height 9
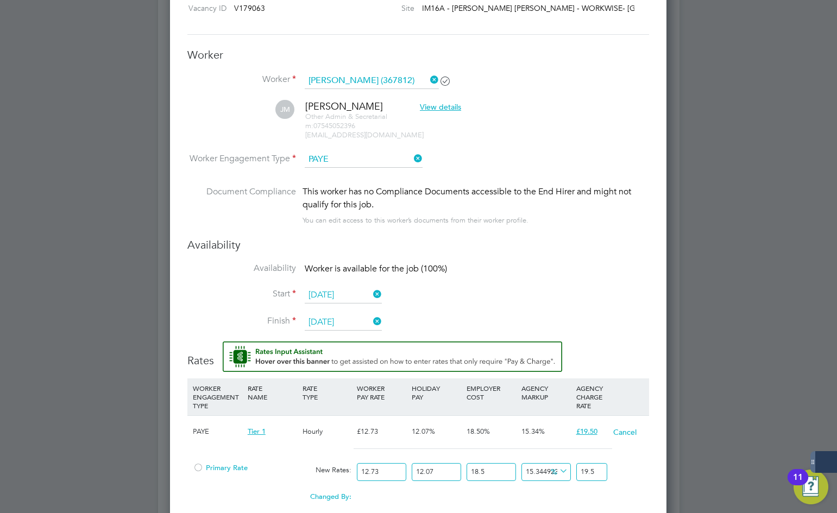
click at [217, 471] on span "Primary Rate" at bounding box center [220, 467] width 55 height 9
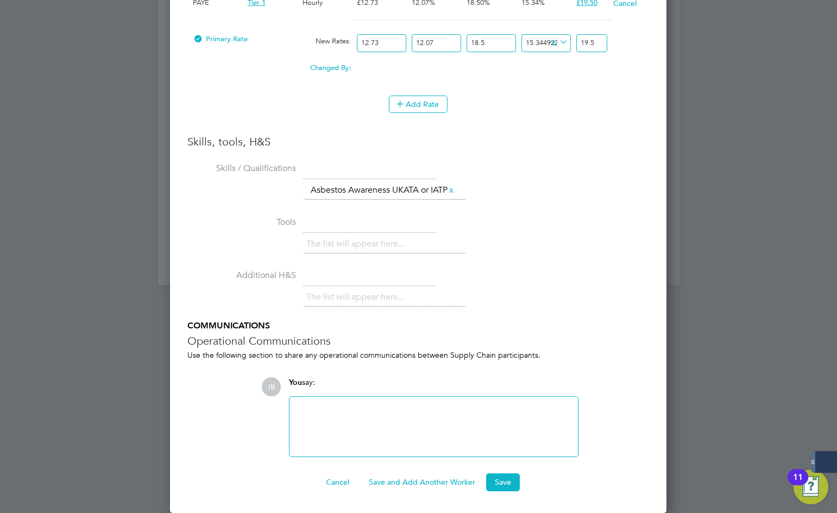
click at [526, 483] on div "Cancel Save and Add Another Worker Save" at bounding box center [418, 482] width 462 height 17
click at [492, 491] on button "Save" at bounding box center [503, 482] width 34 height 17
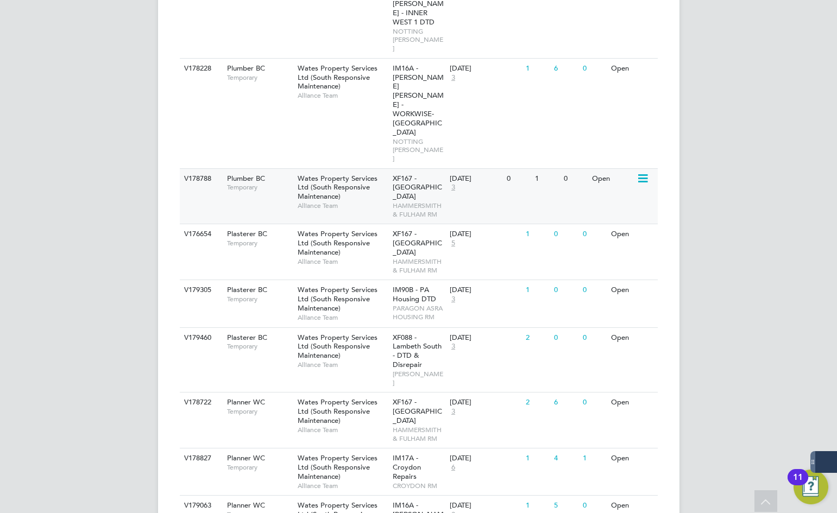
scroll to position [435, 0]
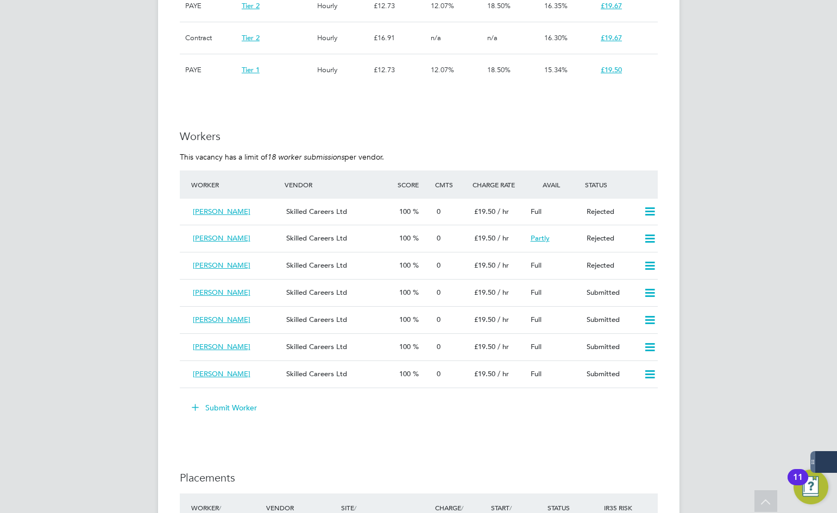
click at [245, 415] on button "Submit Worker" at bounding box center [225, 407] width 82 height 17
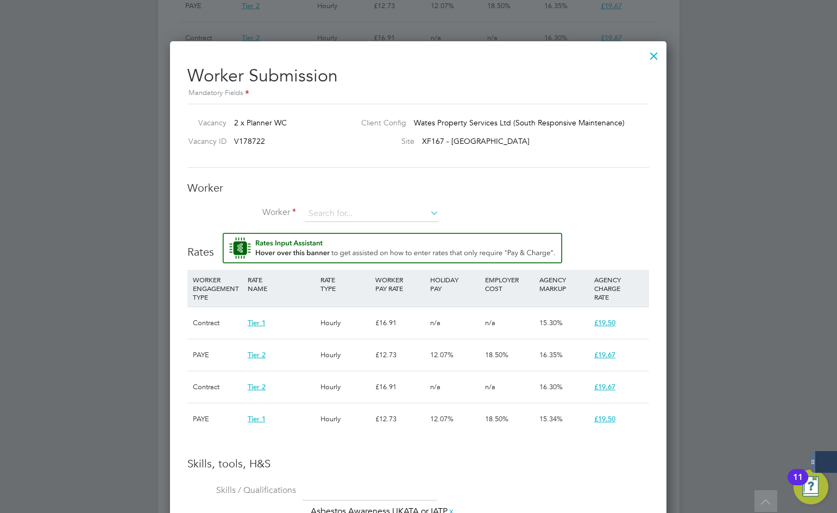
click at [339, 220] on input at bounding box center [372, 214] width 134 height 16
click at [335, 245] on li "+ Add new" at bounding box center [371, 243] width 135 height 15
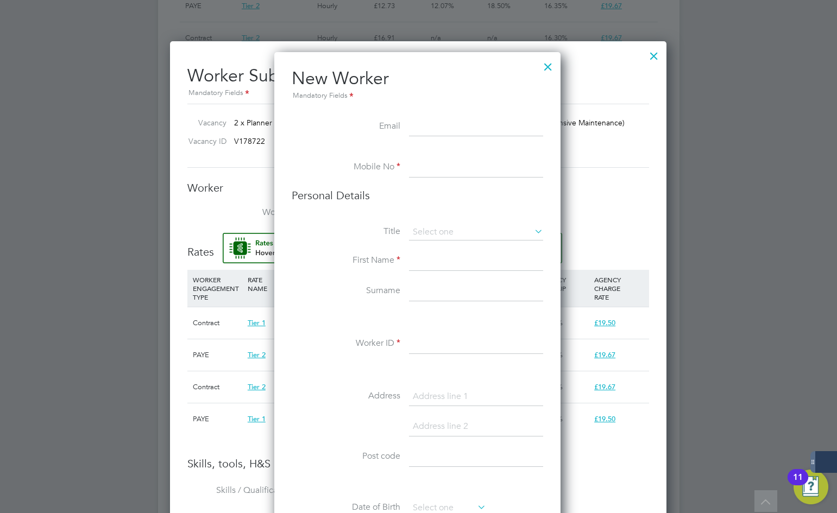
click at [446, 125] on input at bounding box center [476, 127] width 134 height 20
paste input "[EMAIL_ADDRESS][DOMAIN_NAME]"
type input "[EMAIL_ADDRESS][DOMAIN_NAME]"
click at [436, 170] on input at bounding box center [476, 168] width 134 height 20
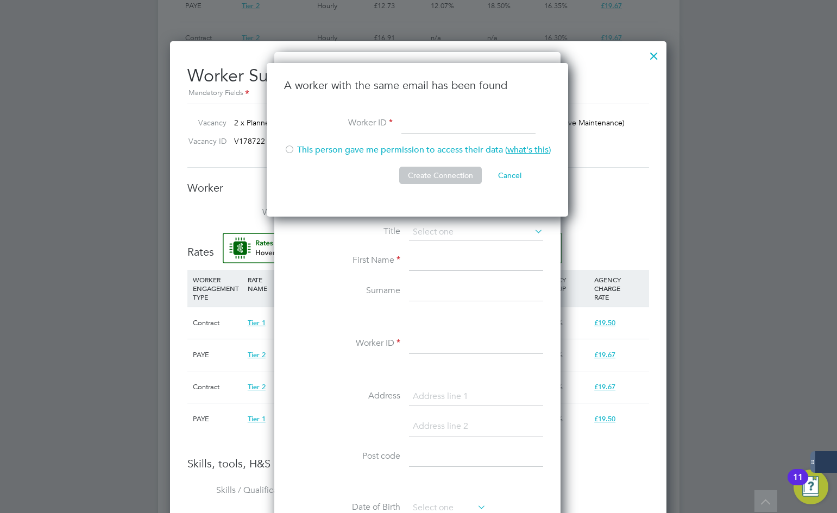
click at [293, 149] on div at bounding box center [289, 150] width 11 height 11
click at [480, 108] on li "A worker with the same email has been found" at bounding box center [417, 96] width 267 height 36
click at [480, 120] on input at bounding box center [469, 124] width 134 height 20
paste input "322335"
type input "322335"
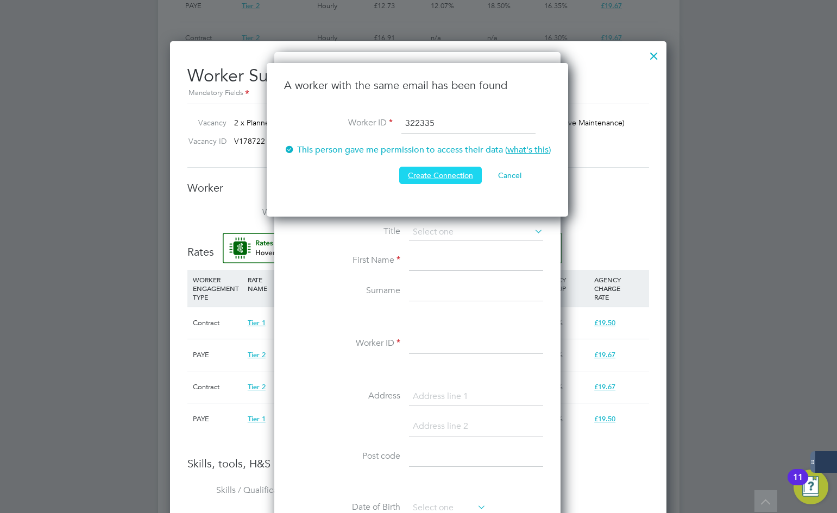
click at [445, 184] on button "Create Connection" at bounding box center [440, 175] width 83 height 17
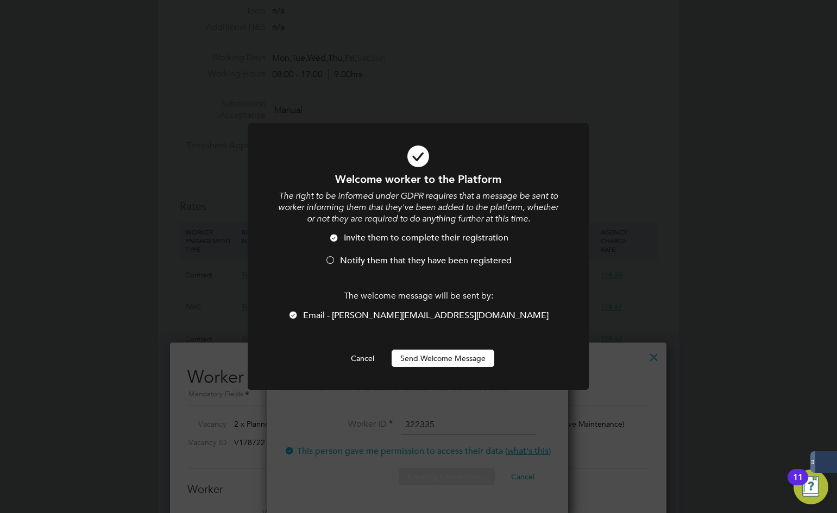
click at [424, 367] on div at bounding box center [418, 256] width 341 height 267
click at [420, 360] on button "Send Welcome Message" at bounding box center [443, 358] width 103 height 17
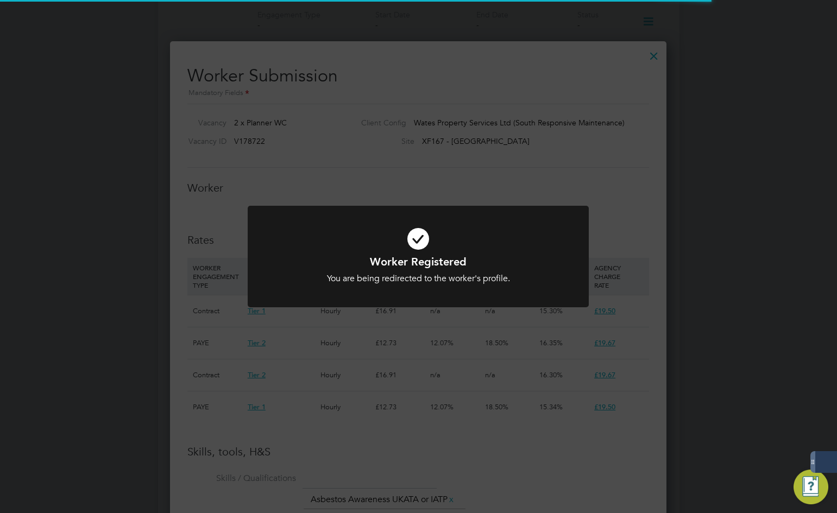
click at [372, 244] on icon at bounding box center [418, 239] width 283 height 42
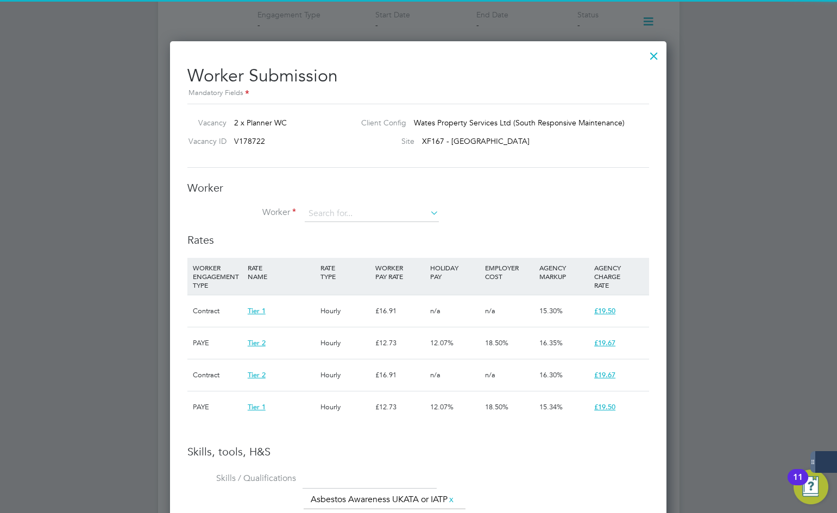
click at [349, 236] on h3 "Rates" at bounding box center [418, 240] width 462 height 14
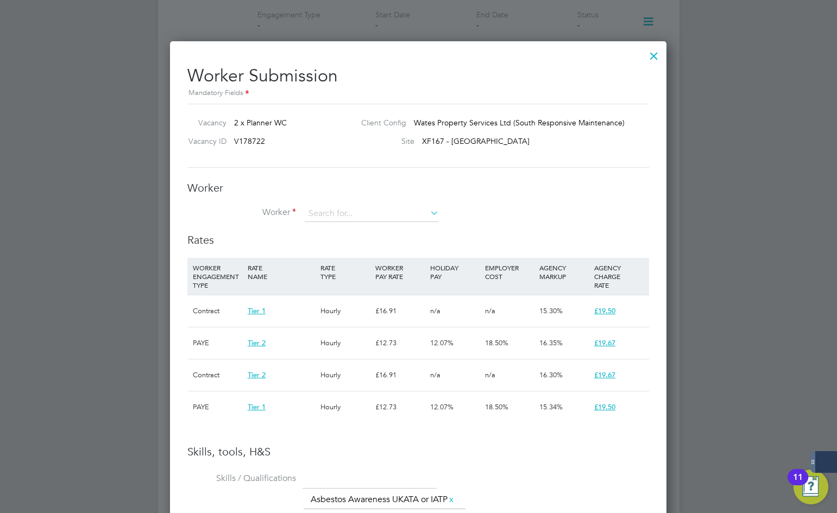
click at [348, 224] on li "Worker" at bounding box center [418, 219] width 462 height 27
click at [347, 218] on input at bounding box center [372, 214] width 134 height 16
paste input "322335"
click at [357, 228] on li "[PERSON_NAME] ( 322335 )" at bounding box center [371, 229] width 135 height 15
type input "[PERSON_NAME] (322335)"
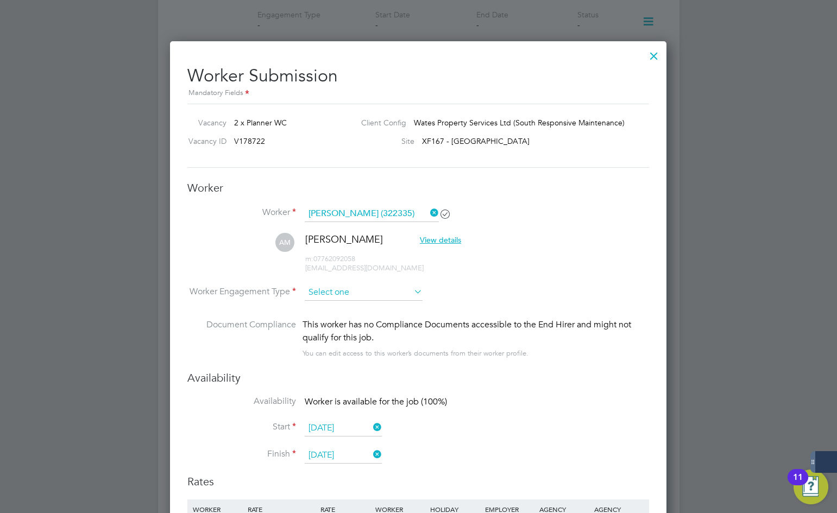
click at [336, 290] on input at bounding box center [364, 293] width 118 height 16
click at [334, 322] on li "PAYE" at bounding box center [363, 322] width 119 height 14
type input "PAYE"
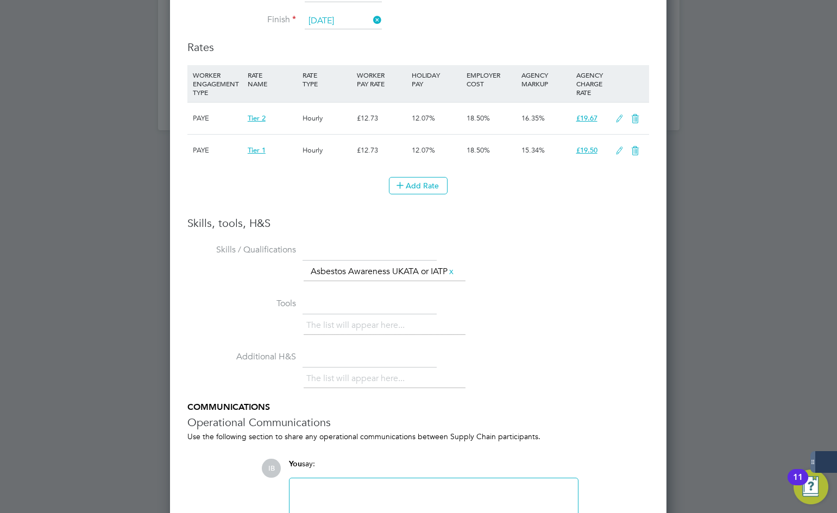
click at [637, 119] on icon at bounding box center [636, 119] width 14 height 9
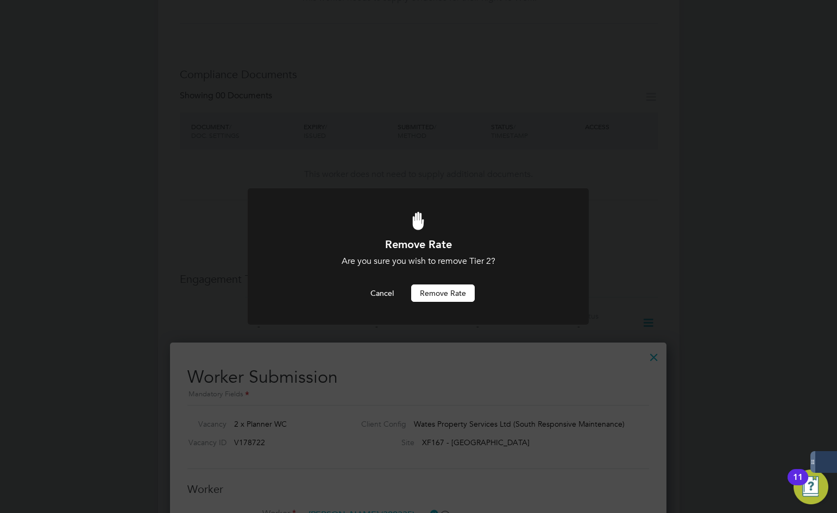
click at [449, 286] on button "Remove rate" at bounding box center [443, 293] width 64 height 17
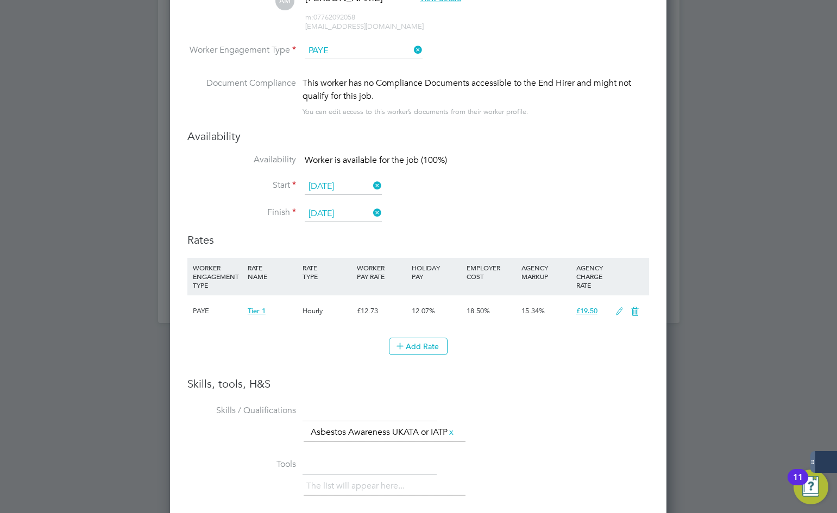
click at [615, 313] on icon at bounding box center [620, 312] width 14 height 9
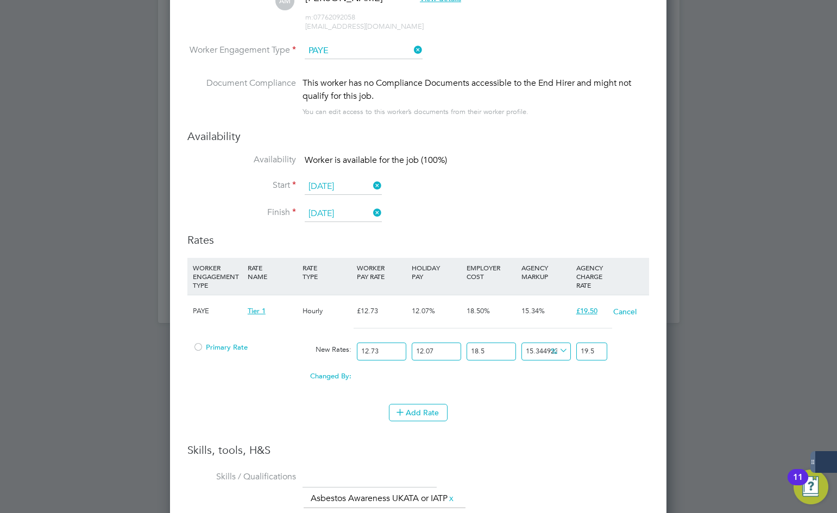
click at [198, 347] on div at bounding box center [198, 351] width 11 height 8
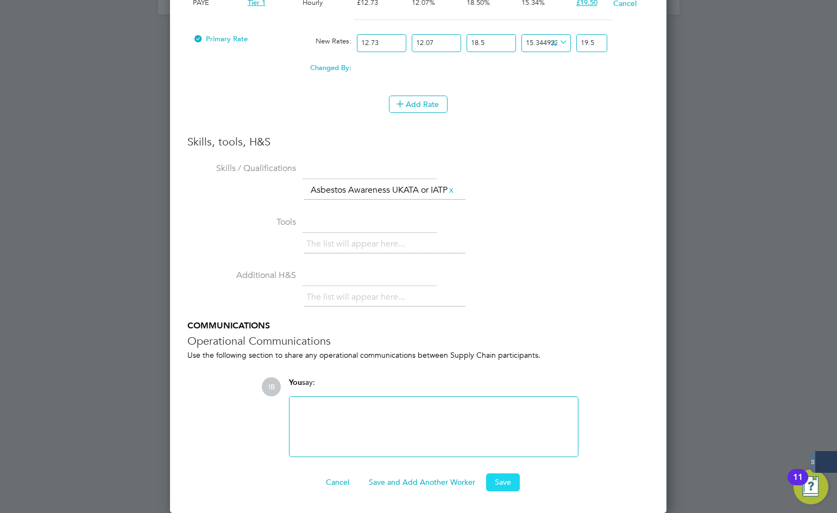
click at [497, 476] on button "Save" at bounding box center [503, 482] width 34 height 17
